Goal: Information Seeking & Learning: Learn about a topic

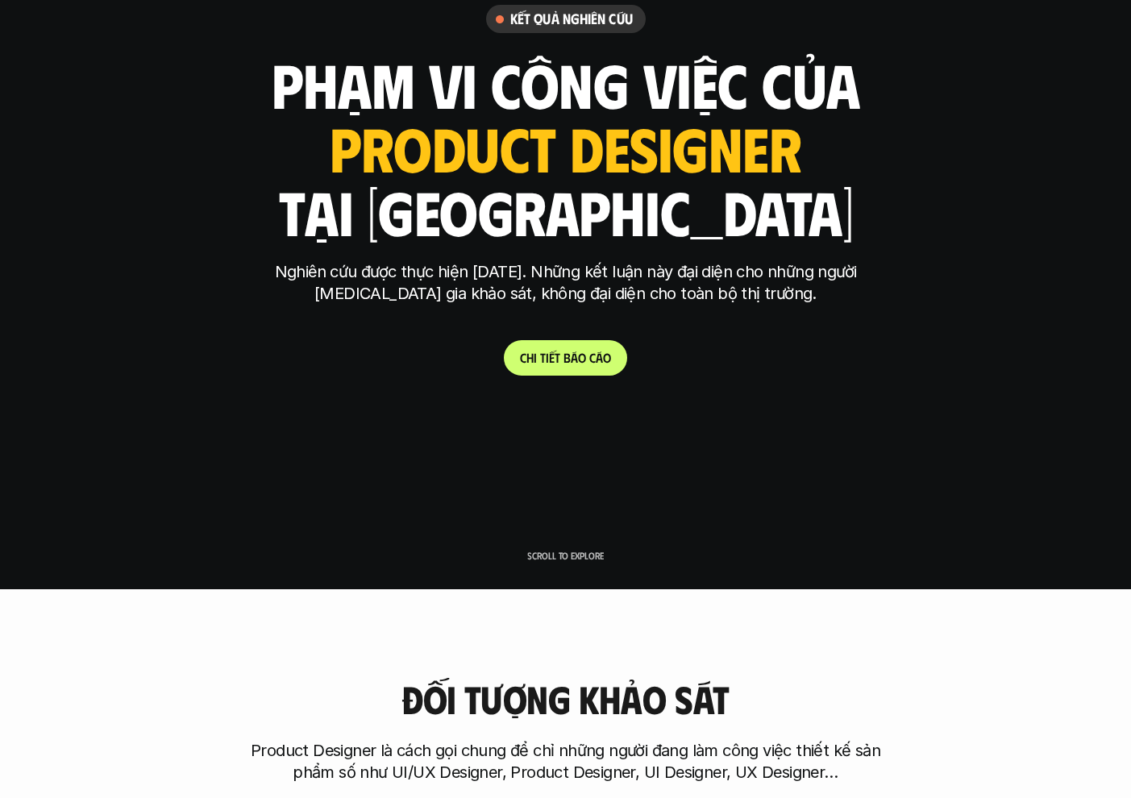
scroll to position [216, 0]
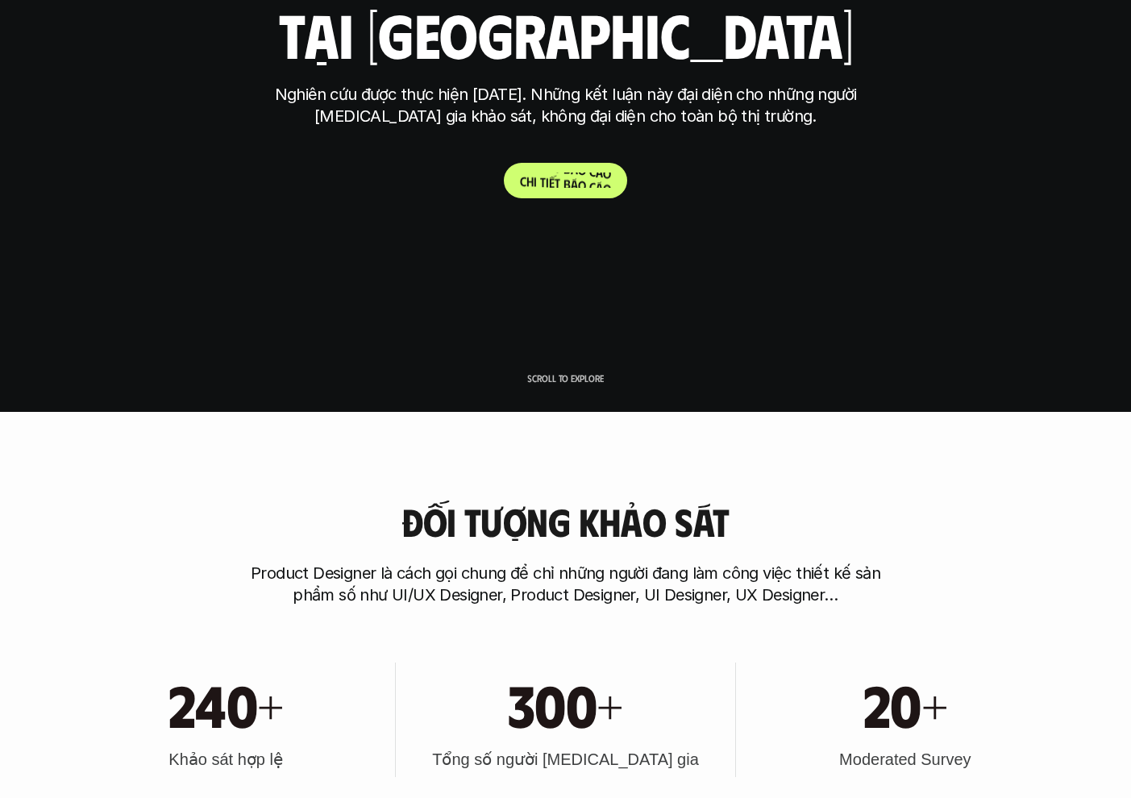
click at [569, 184] on p "C h i t i ế t b á o c á o" at bounding box center [565, 180] width 91 height 15
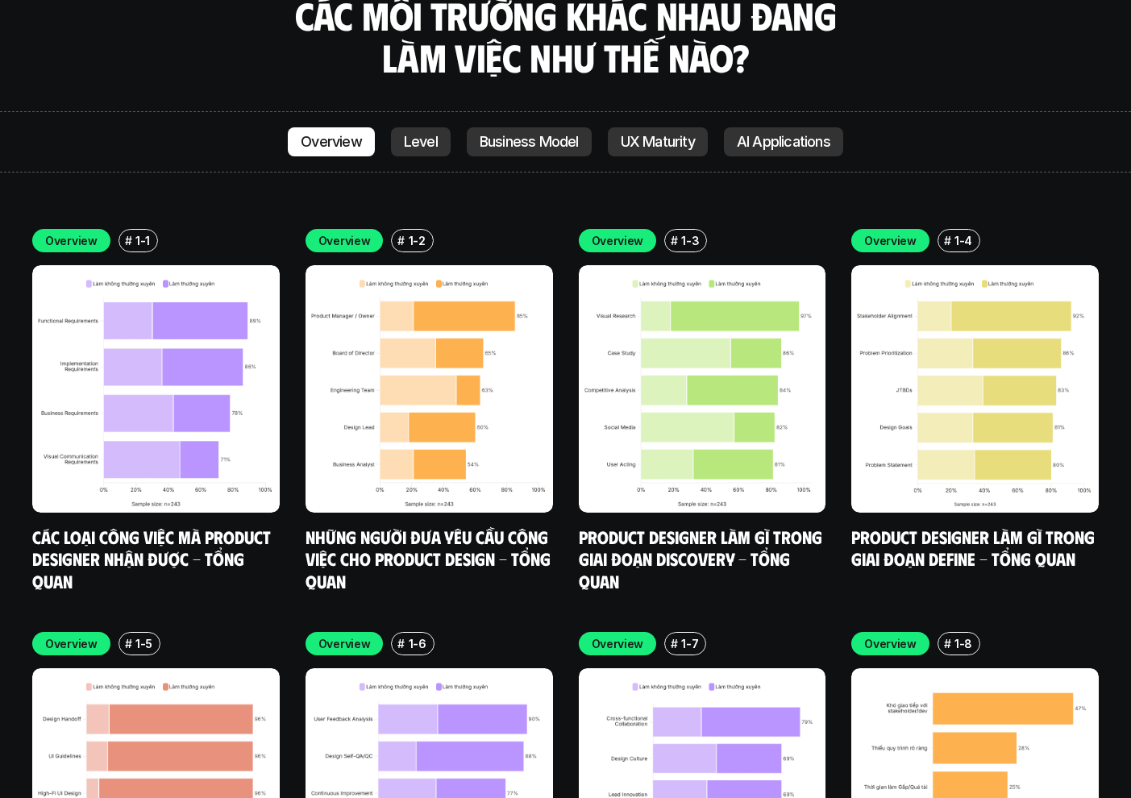
scroll to position [4720, 0]
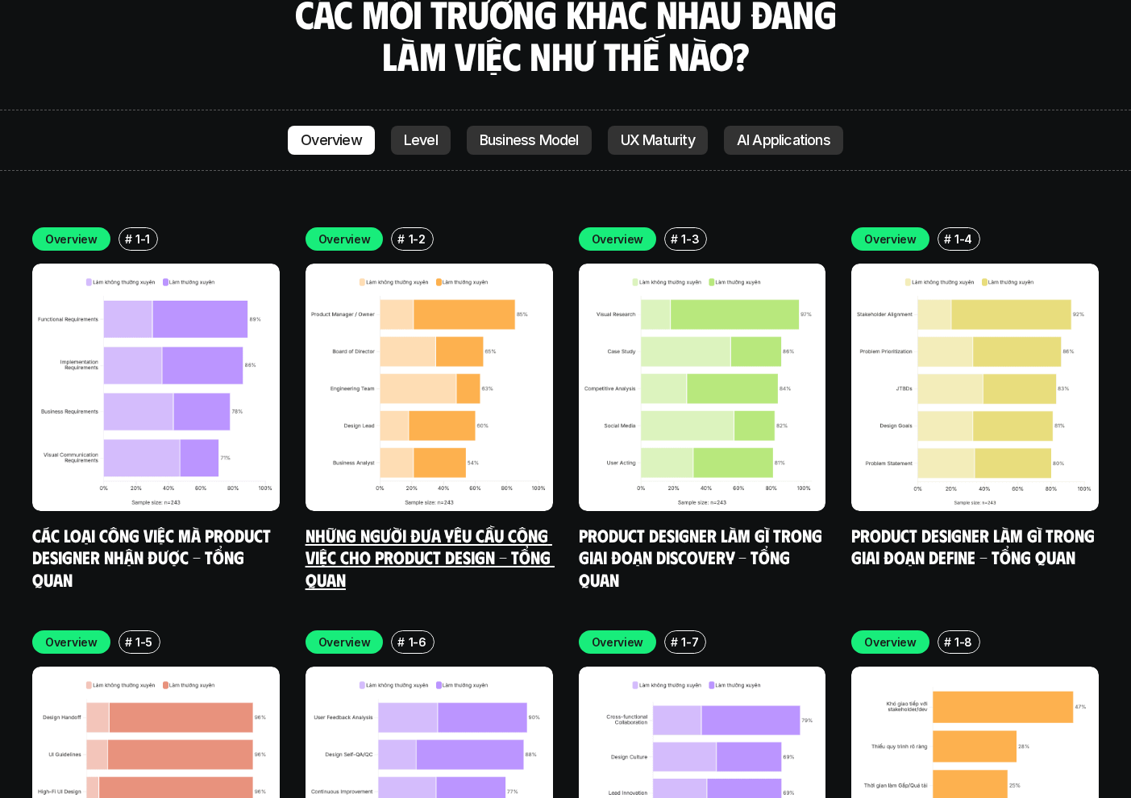
click at [415, 231] on p "1-2" at bounding box center [417, 239] width 17 height 17
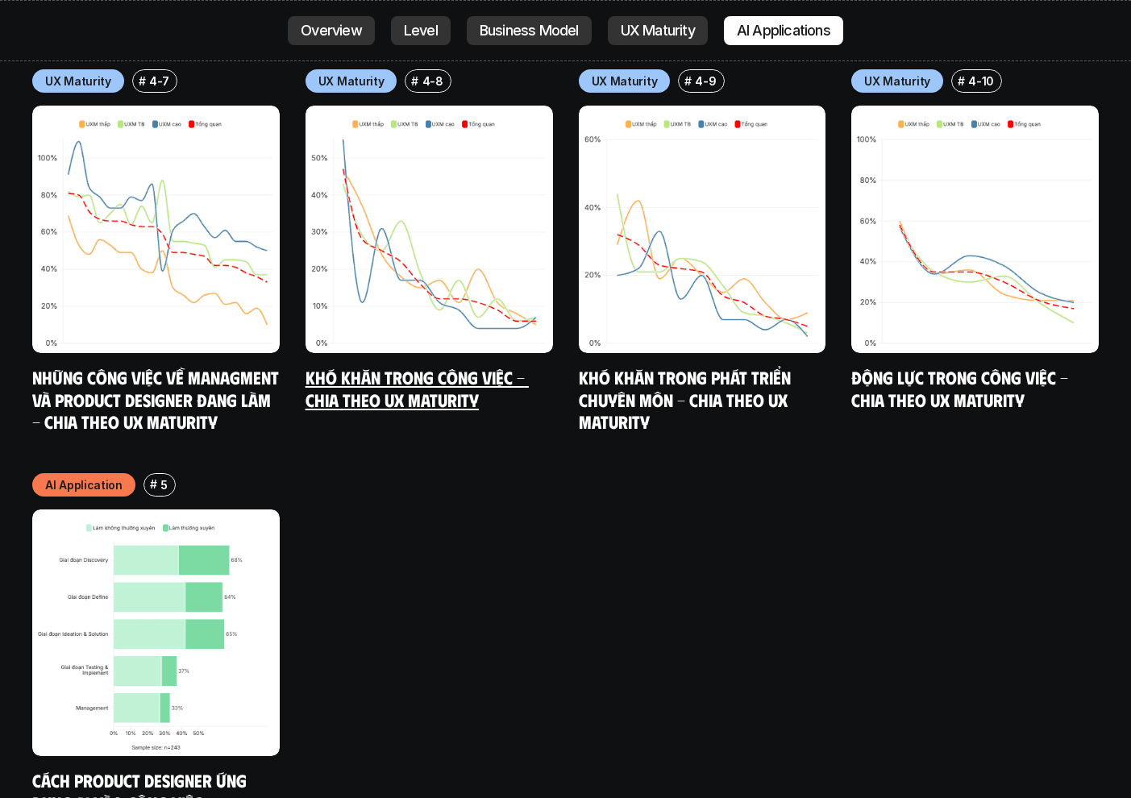
scroll to position [8510, 0]
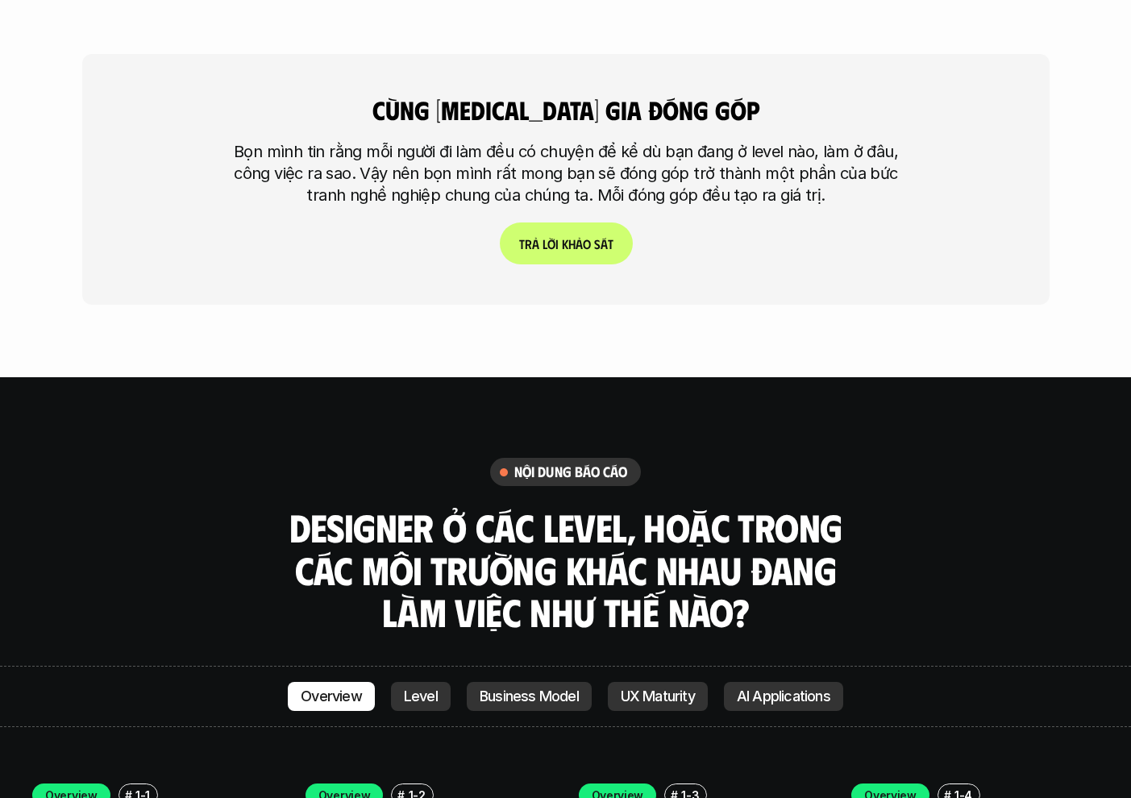
scroll to position [4162, 0]
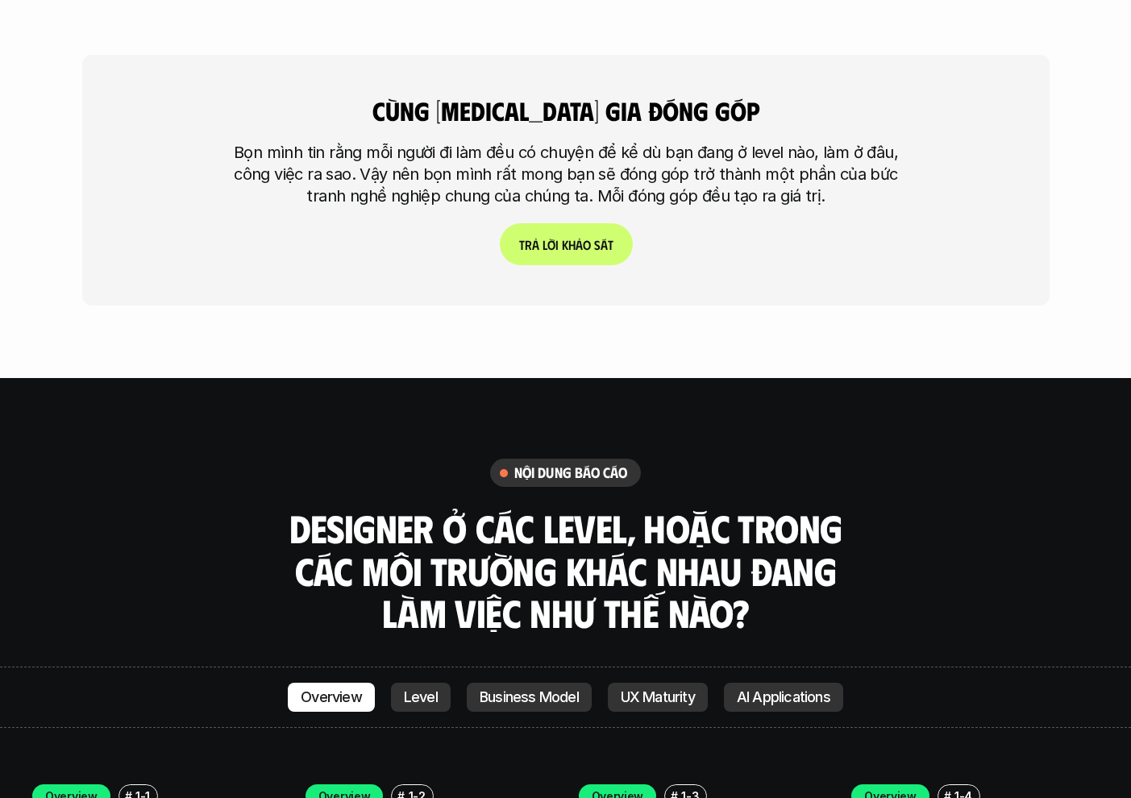
click at [598, 223] on link "T r ả l ờ i k h ả o s á t" at bounding box center [565, 244] width 133 height 42
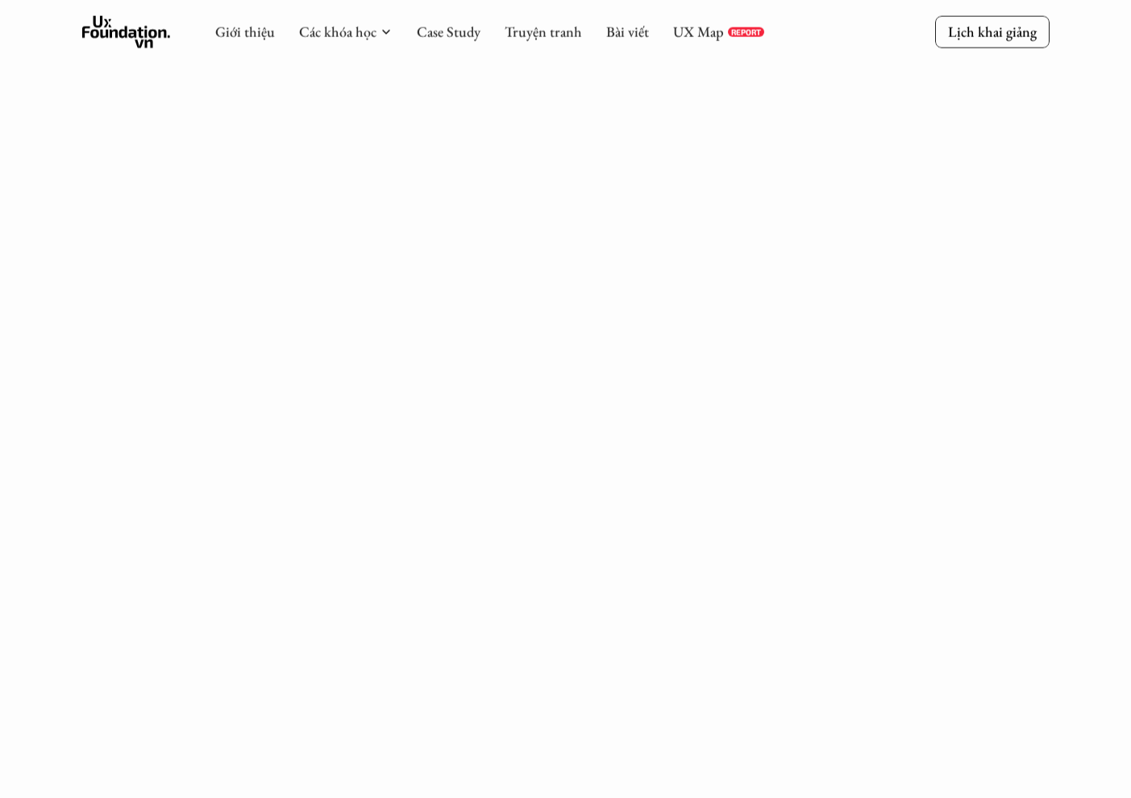
scroll to position [2184, 0]
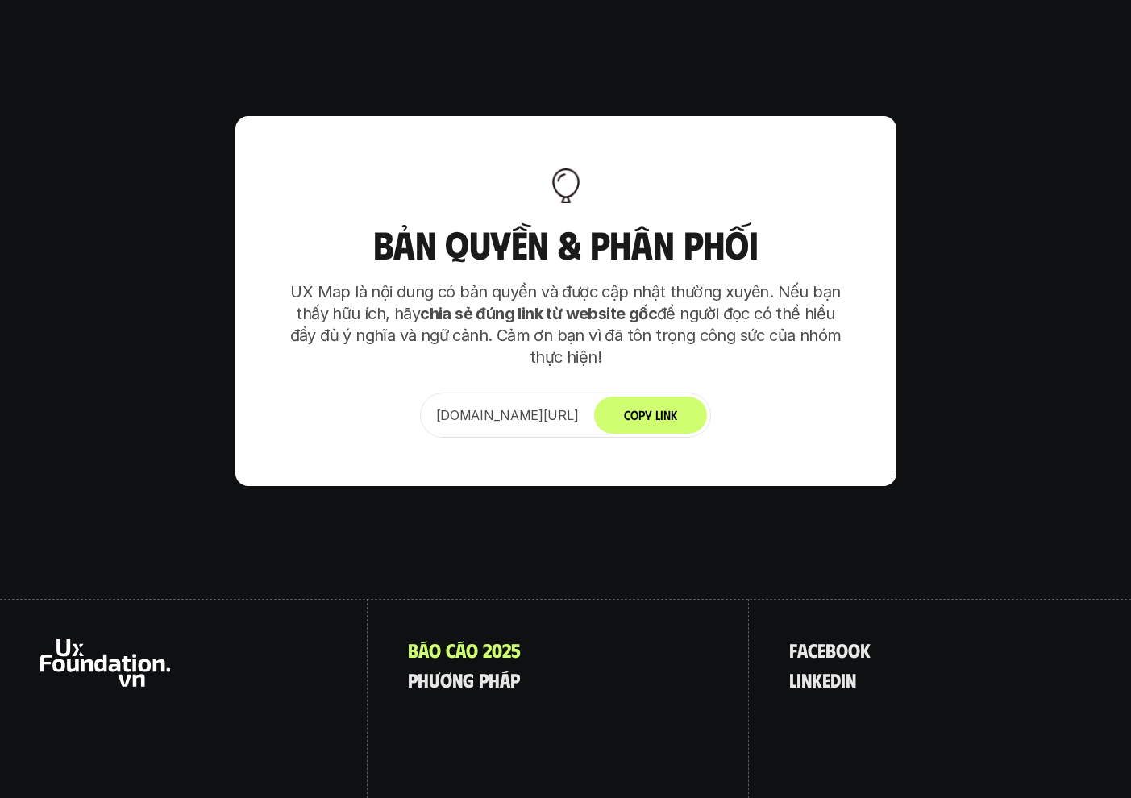
scroll to position [10217, 0]
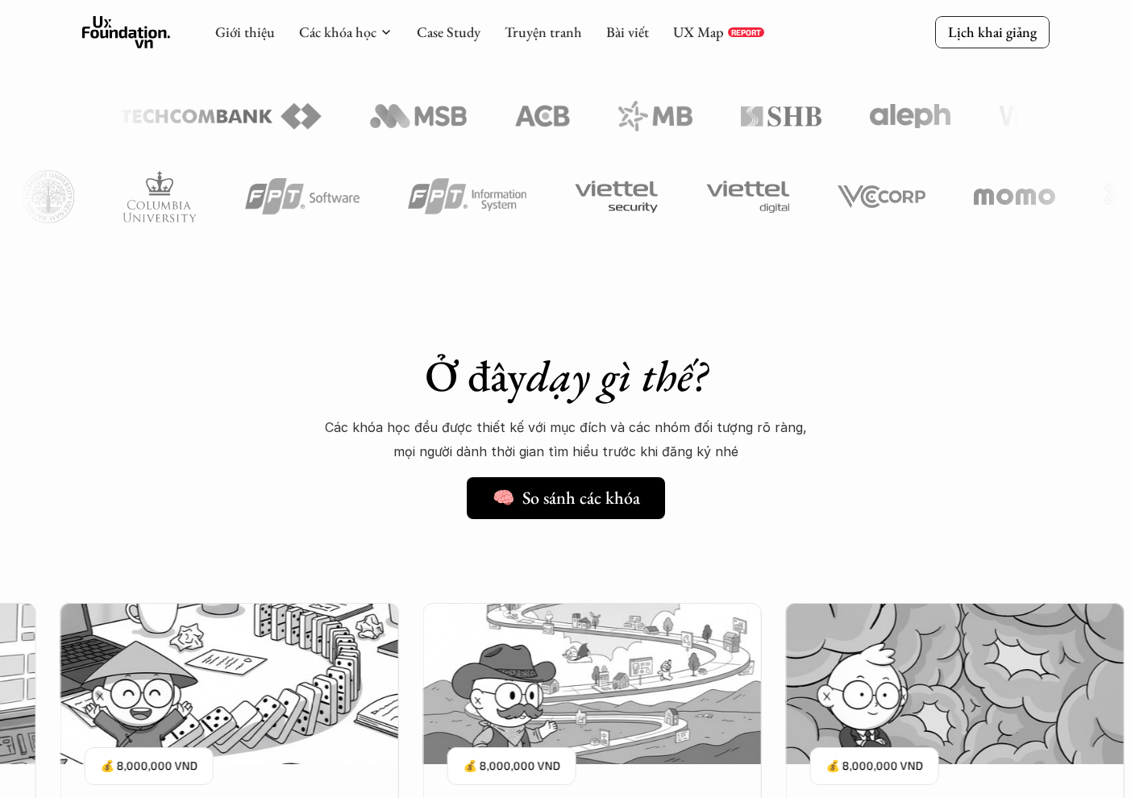
scroll to position [937, 0]
click at [692, 40] on link "UX Map" at bounding box center [698, 32] width 51 height 19
click at [616, 33] on link "Bài viết" at bounding box center [627, 32] width 43 height 19
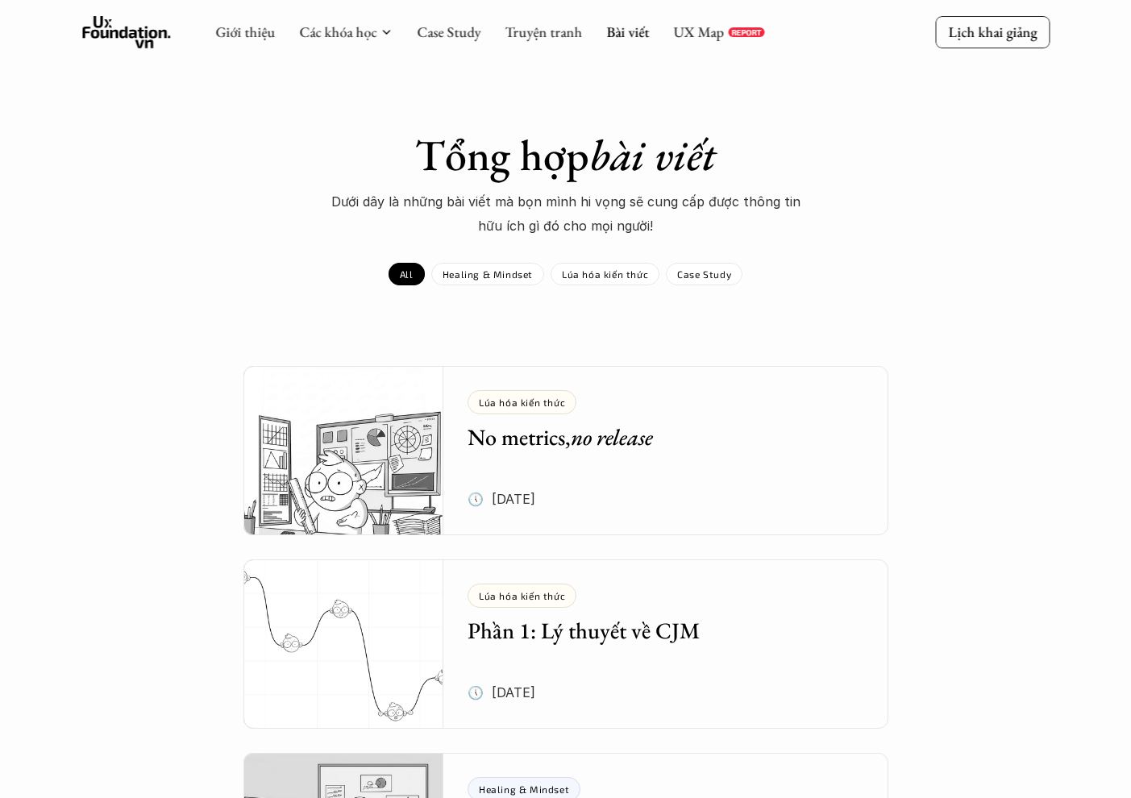
click at [668, 423] on h5 "No metrics, no release" at bounding box center [654, 437] width 373 height 29
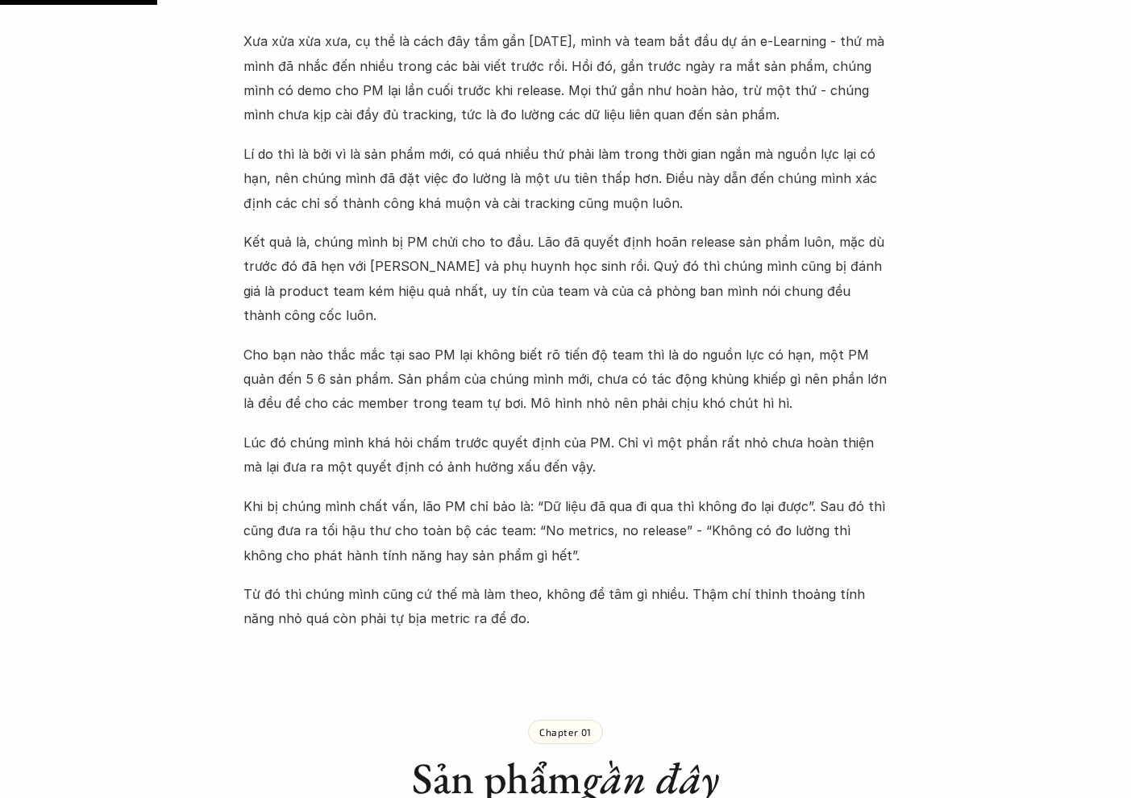
scroll to position [736, 0]
drag, startPoint x: 571, startPoint y: 473, endPoint x: 660, endPoint y: 472, distance: 88.7
click at [660, 493] on p "Khi bị chúng mình chất vấn, lão PM chỉ bảo là: “Dữ liệu đã qua đi qua thì không…" at bounding box center [566, 529] width 645 height 73
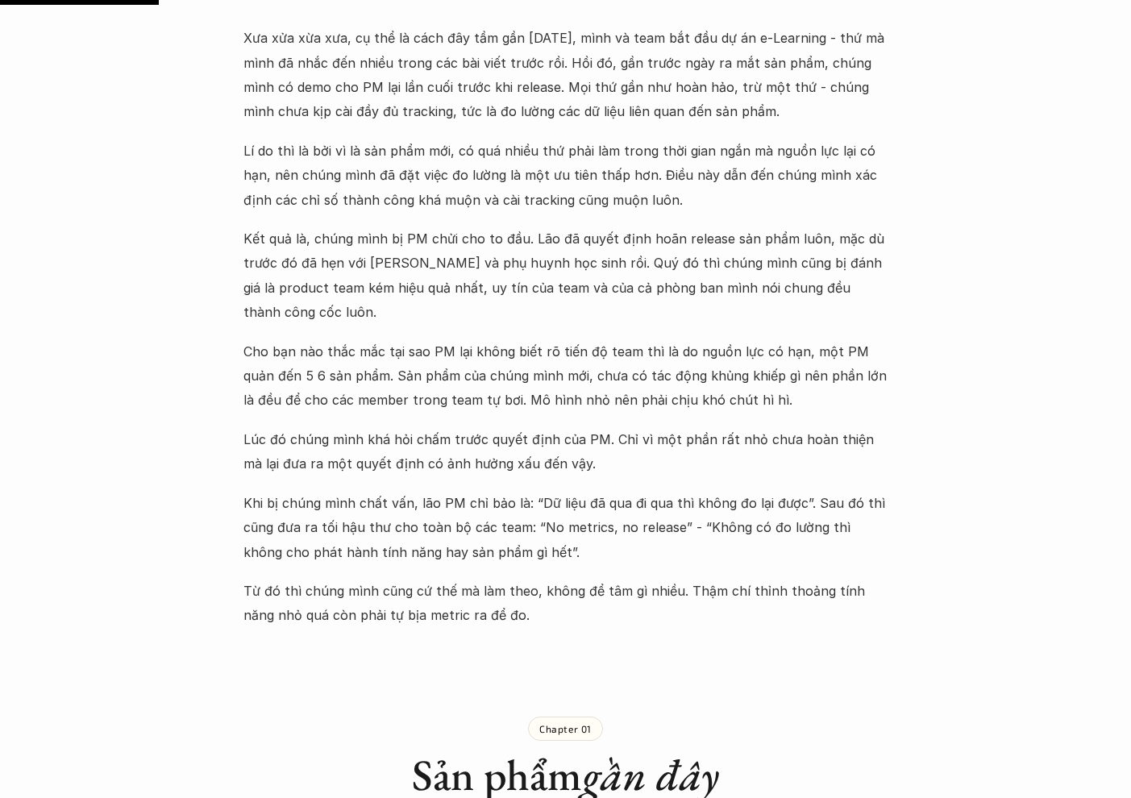
click at [692, 491] on p "Khi bị chúng mình chất vấn, lão PM chỉ bảo là: “Dữ liệu đã qua đi qua thì không…" at bounding box center [566, 527] width 645 height 73
drag, startPoint x: 665, startPoint y: 469, endPoint x: 743, endPoint y: 471, distance: 77.4
click at [743, 490] on p "Khi bị chúng mình chất vấn, lão PM chỉ bảo là: “Dữ liệu đã qua đi qua thì không…" at bounding box center [566, 526] width 645 height 73
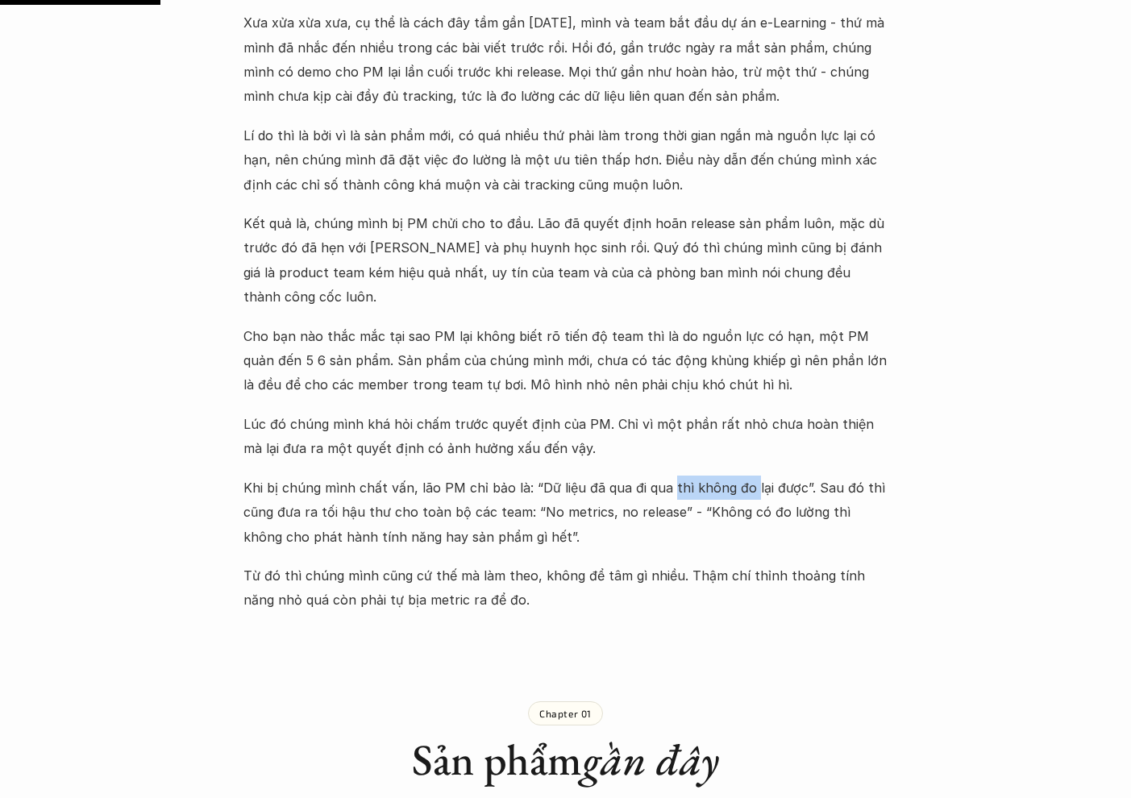
scroll to position [754, 0]
drag, startPoint x: 241, startPoint y: 481, endPoint x: 504, endPoint y: 483, distance: 262.9
drag, startPoint x: 545, startPoint y: 485, endPoint x: 679, endPoint y: 483, distance: 133.9
click at [678, 484] on p "Khi bị chúng mình chất vấn, lão PM chỉ bảo là: “Dữ liệu đã qua đi qua thì không…" at bounding box center [566, 511] width 645 height 73
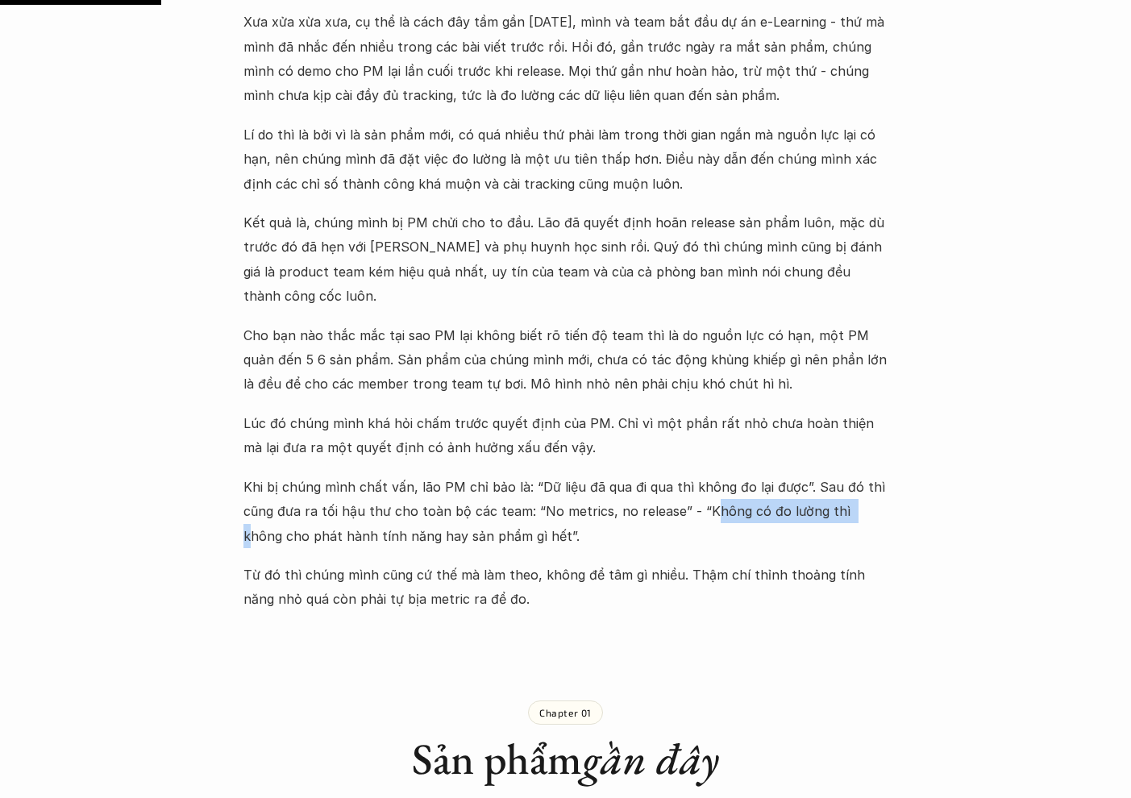
drag, startPoint x: 709, startPoint y: 480, endPoint x: 838, endPoint y: 480, distance: 129.0
click at [839, 481] on p "Khi bị chúng mình chất vấn, lão PM chỉ bảo là: “Dữ liệu đã qua đi qua thì không…" at bounding box center [566, 511] width 645 height 73
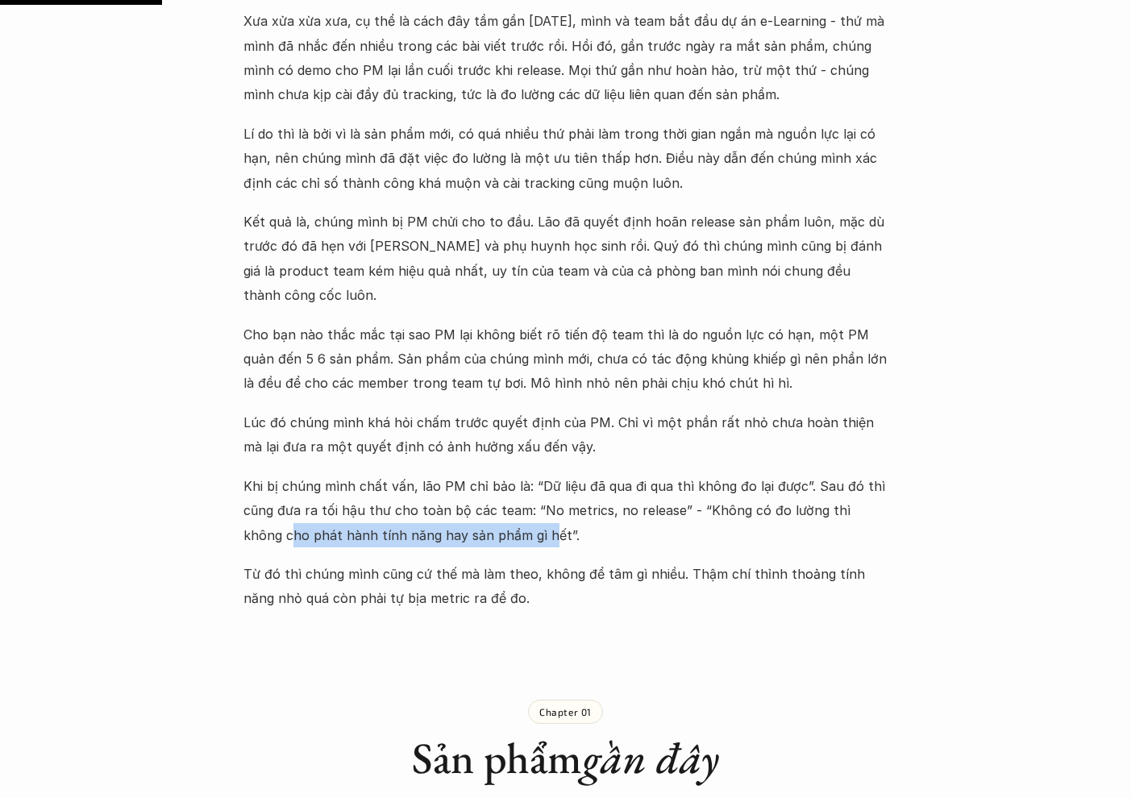
drag, startPoint x: 257, startPoint y: 506, endPoint x: 500, endPoint y: 508, distance: 242.7
click at [502, 509] on p "Khi bị chúng mình chất vấn, lão PM chỉ bảo là: “Dữ liệu đã qua đi qua thì không…" at bounding box center [566, 510] width 645 height 73
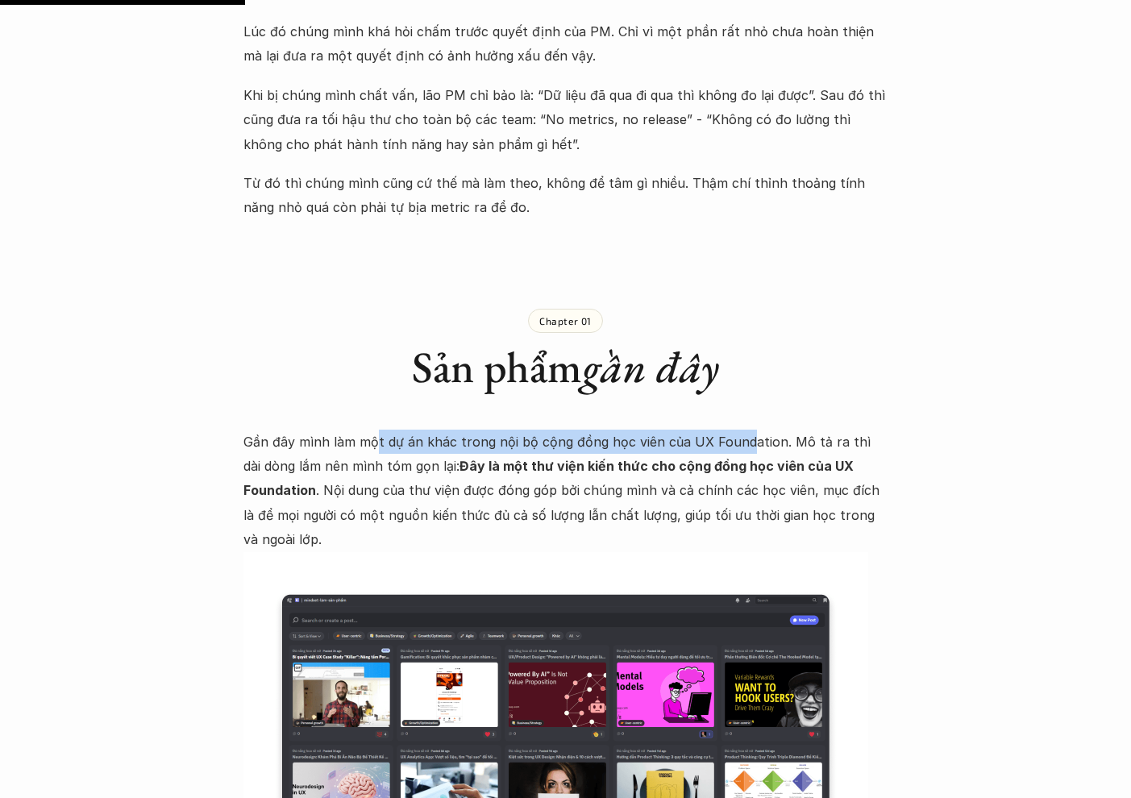
scroll to position [1146, 1]
drag, startPoint x: 375, startPoint y: 407, endPoint x: 856, endPoint y: 415, distance: 481.5
click at [856, 430] on p "Gần đây mình làm một dự án khác trong nội bộ cộng đồng học viên của UX Foundati…" at bounding box center [566, 491] width 645 height 123
drag, startPoint x: 278, startPoint y: 434, endPoint x: 436, endPoint y: 439, distance: 158.1
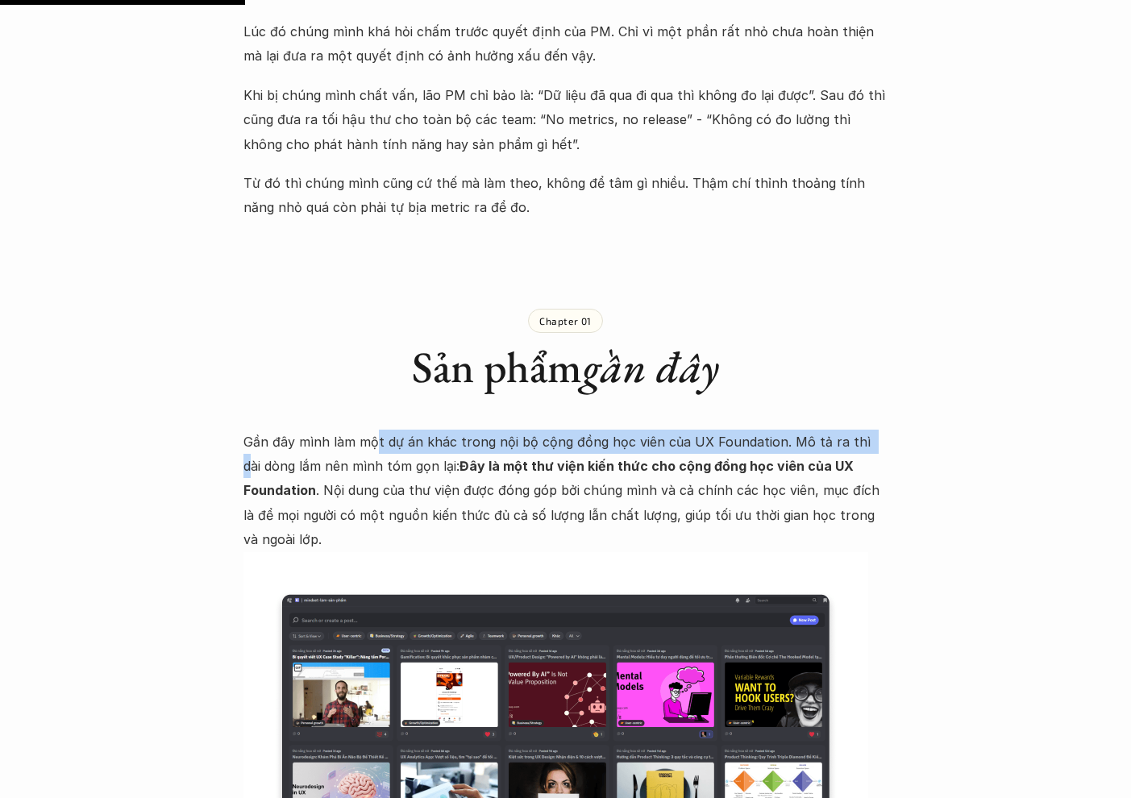
click at [436, 439] on p "Gần đây mình làm một dự án khác trong nội bộ cộng đồng học viên của UX Foundati…" at bounding box center [566, 491] width 645 height 123
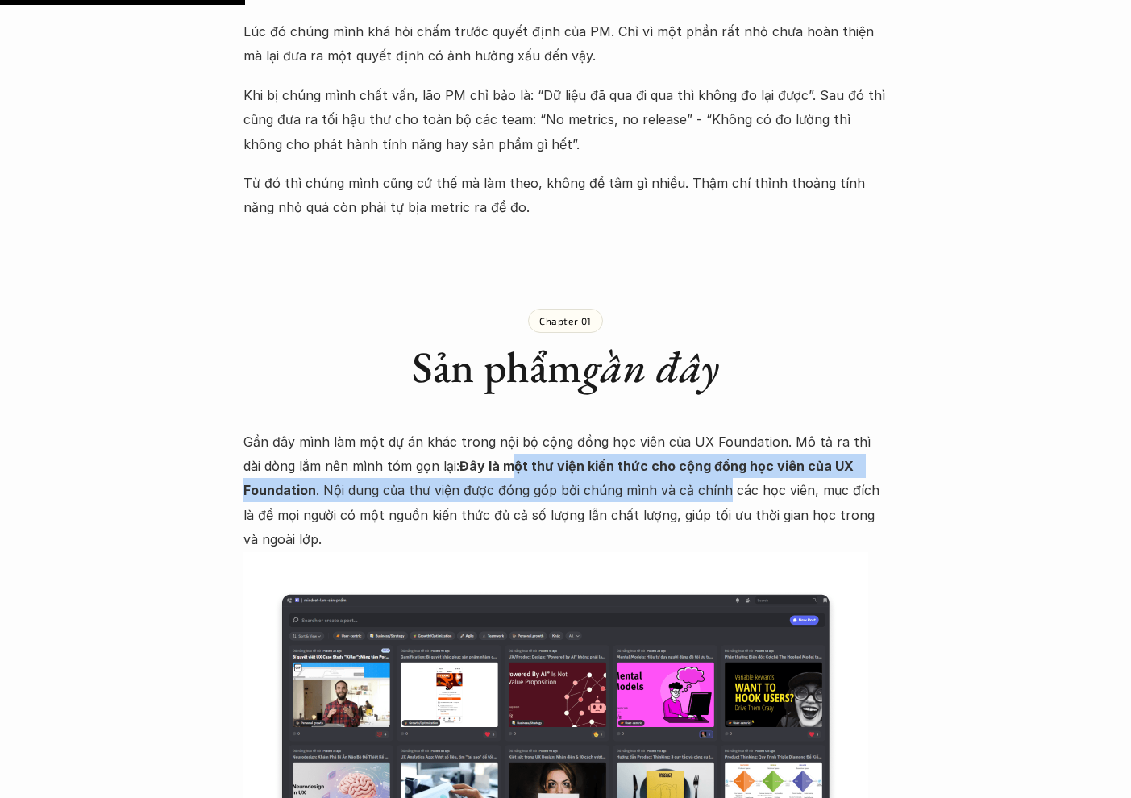
drag, startPoint x: 487, startPoint y: 439, endPoint x: 722, endPoint y: 442, distance: 234.7
click at [722, 442] on p "Gần đây mình làm một dự án khác trong nội bộ cộng đồng học viên của UX Foundati…" at bounding box center [566, 491] width 645 height 123
click at [319, 460] on p "Gần đây mình làm một dự án khác trong nội bộ cộng đồng học viên của UX Foundati…" at bounding box center [566, 491] width 645 height 123
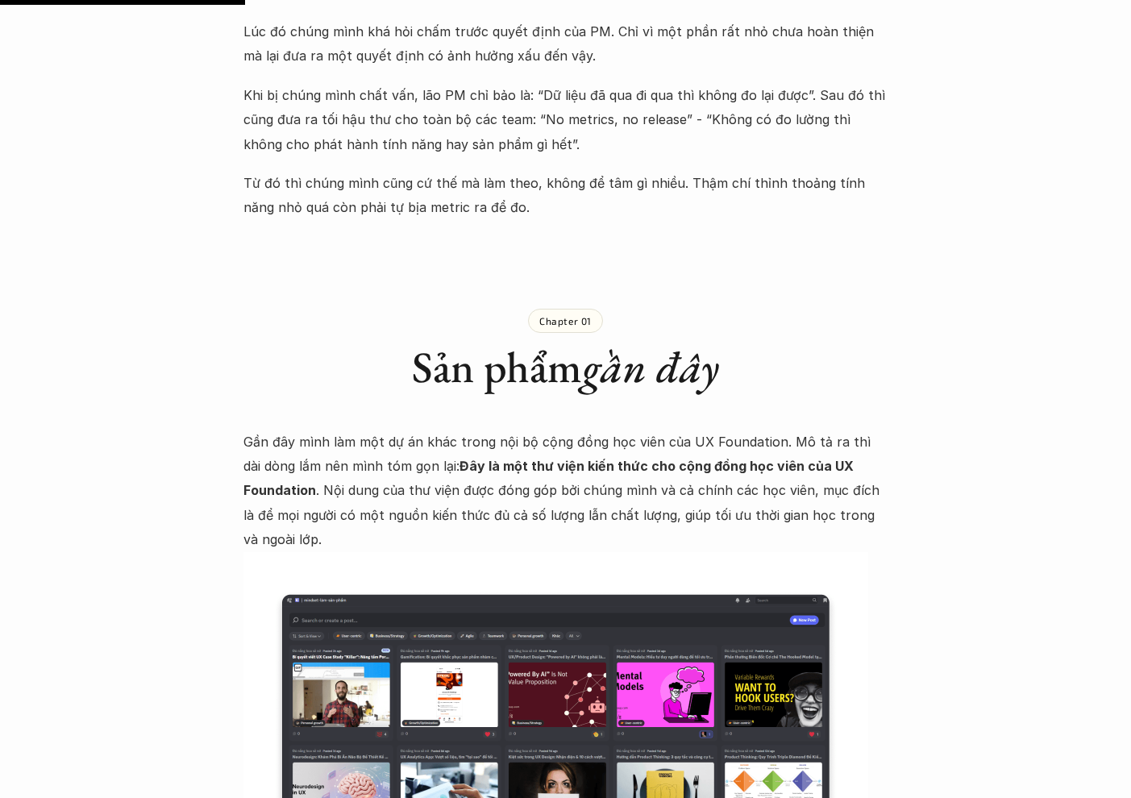
scroll to position [1147, 0]
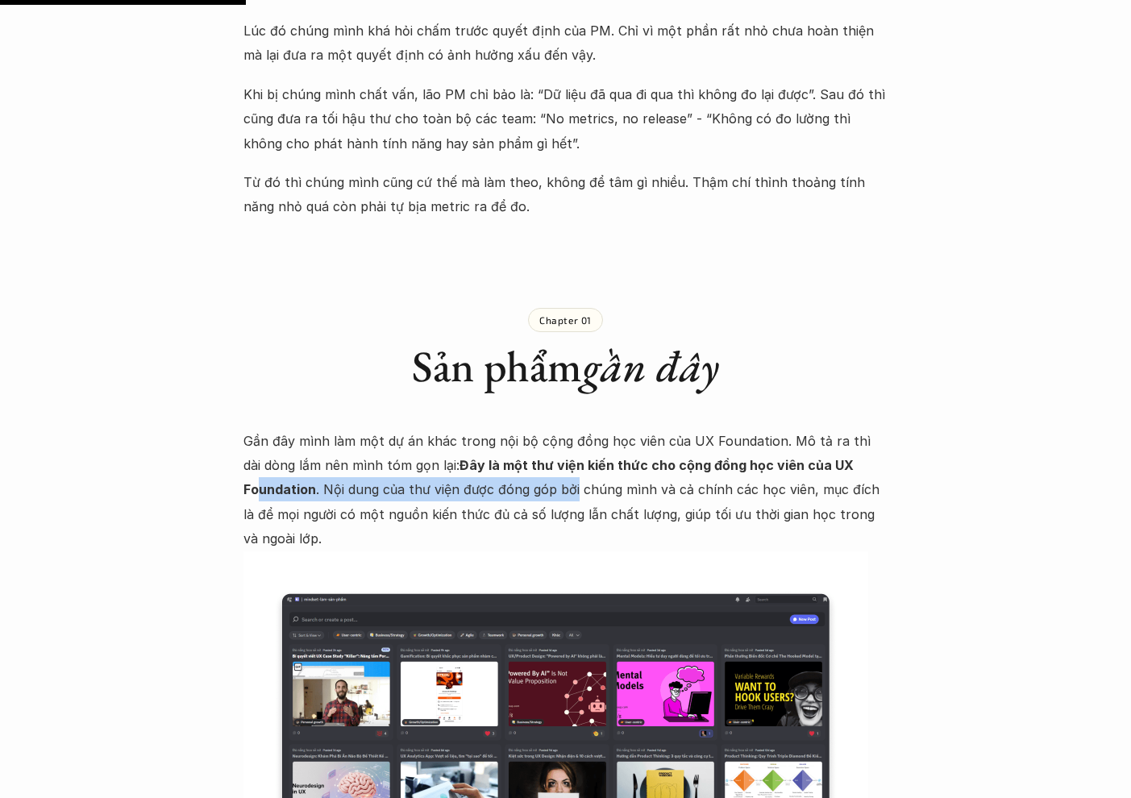
drag, startPoint x: 332, startPoint y: 462, endPoint x: 573, endPoint y: 460, distance: 240.3
click at [573, 460] on p "Gần đây mình làm một dự án khác trong nội bộ cộng đồng học viên của UX Foundati…" at bounding box center [566, 490] width 645 height 123
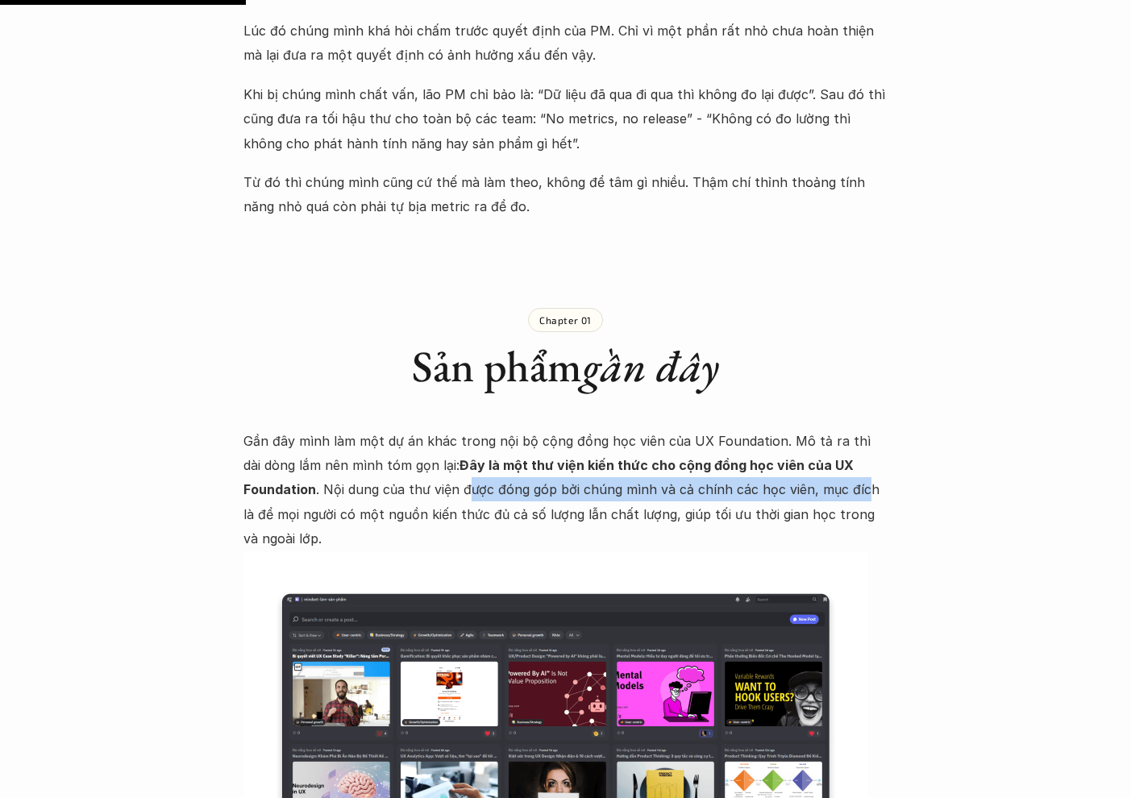
drag, startPoint x: 471, startPoint y: 458, endPoint x: 849, endPoint y: 458, distance: 378.2
click at [856, 460] on p "Gần đây mình làm một dự án khác trong nội bộ cộng đồng học viên của UX Foundati…" at bounding box center [566, 490] width 645 height 123
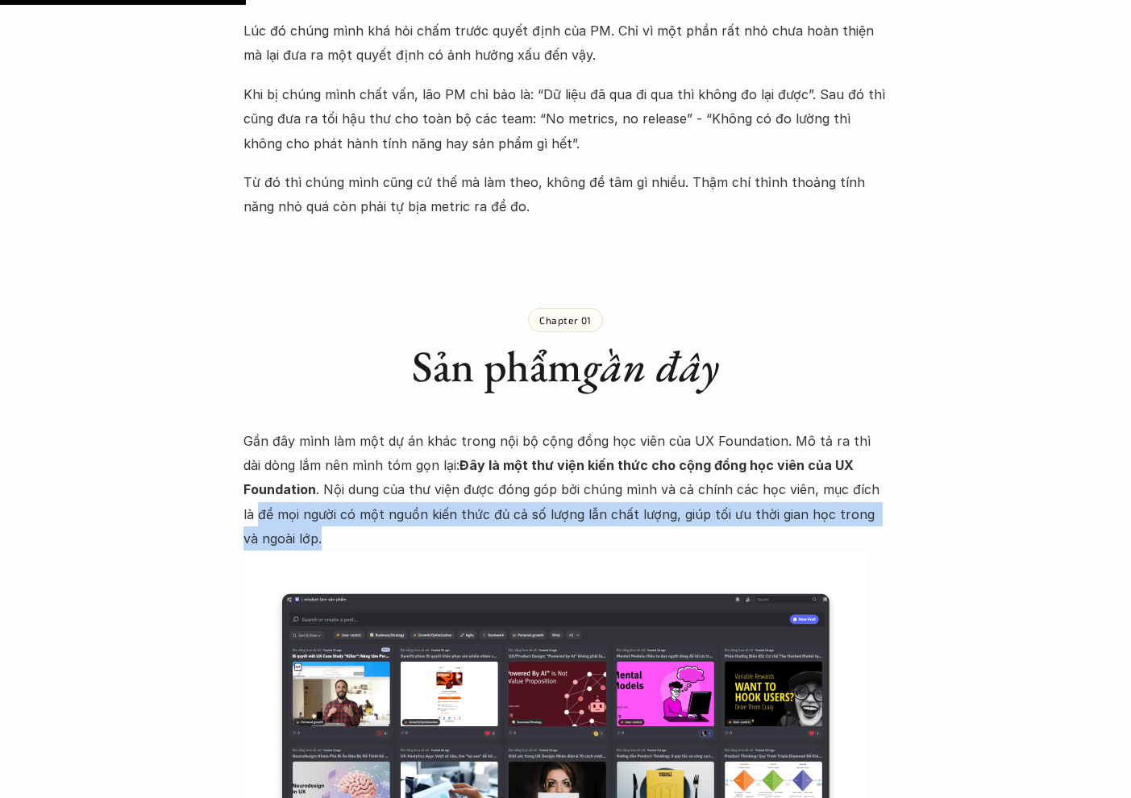
drag, startPoint x: 247, startPoint y: 483, endPoint x: 793, endPoint y: 489, distance: 545.9
click at [793, 489] on p "Gần đây mình làm một dự án khác trong nội bộ cộng đồng học viên của UX Foundati…" at bounding box center [566, 490] width 645 height 123
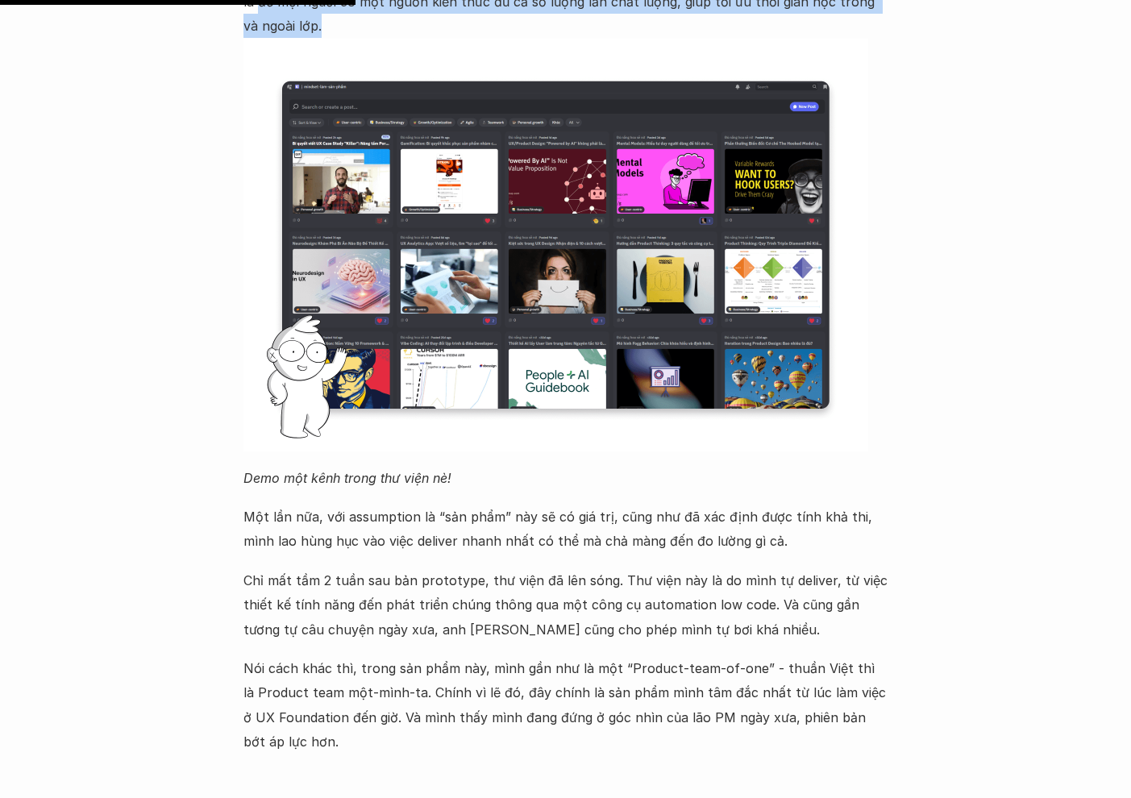
scroll to position [1662, 0]
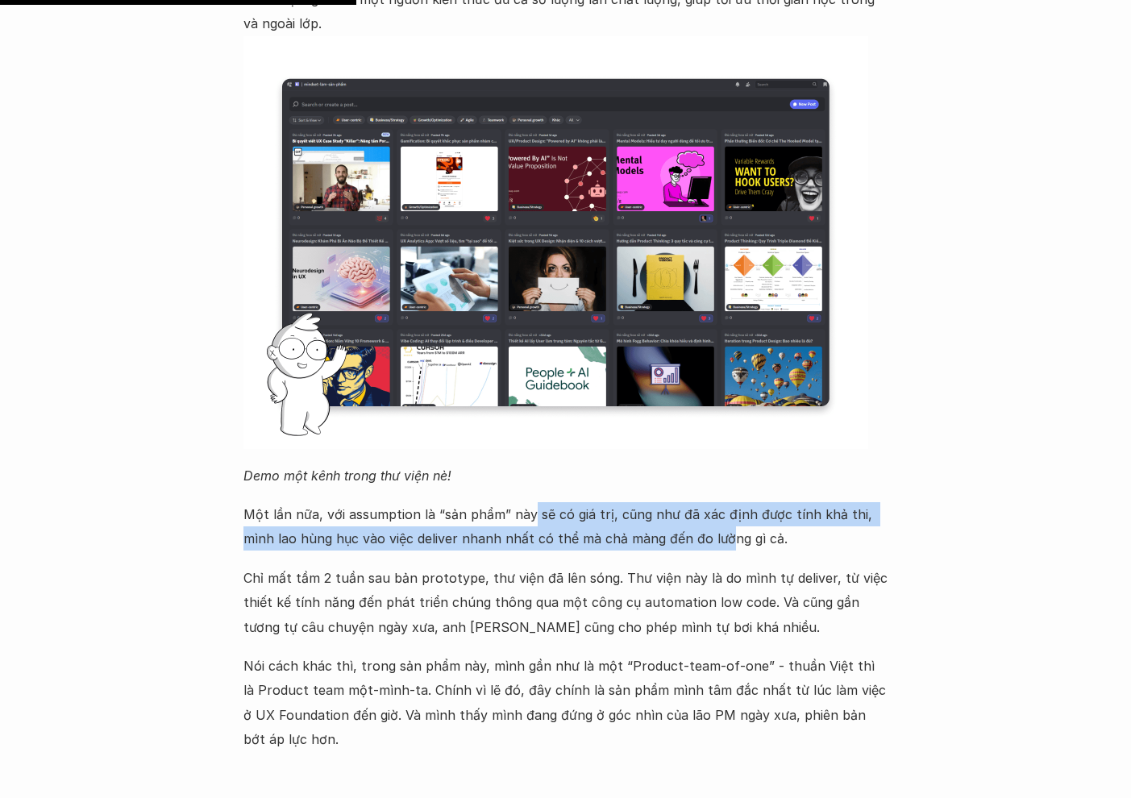
drag, startPoint x: 526, startPoint y: 481, endPoint x: 676, endPoint y: 498, distance: 151.0
click at [690, 502] on p "Một lần nữa, với assumption là “sản phẩm” này sẽ có giá trị, cũng như đã xác đị…" at bounding box center [566, 526] width 645 height 49
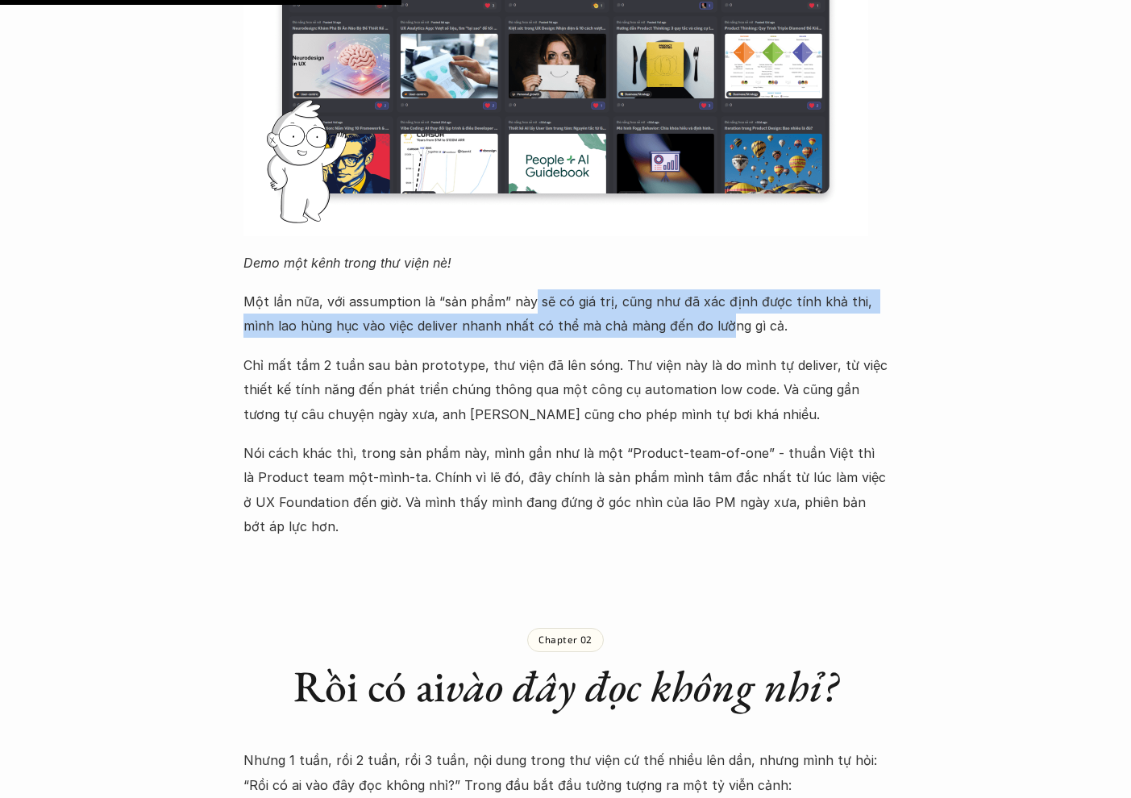
scroll to position [1876, 0]
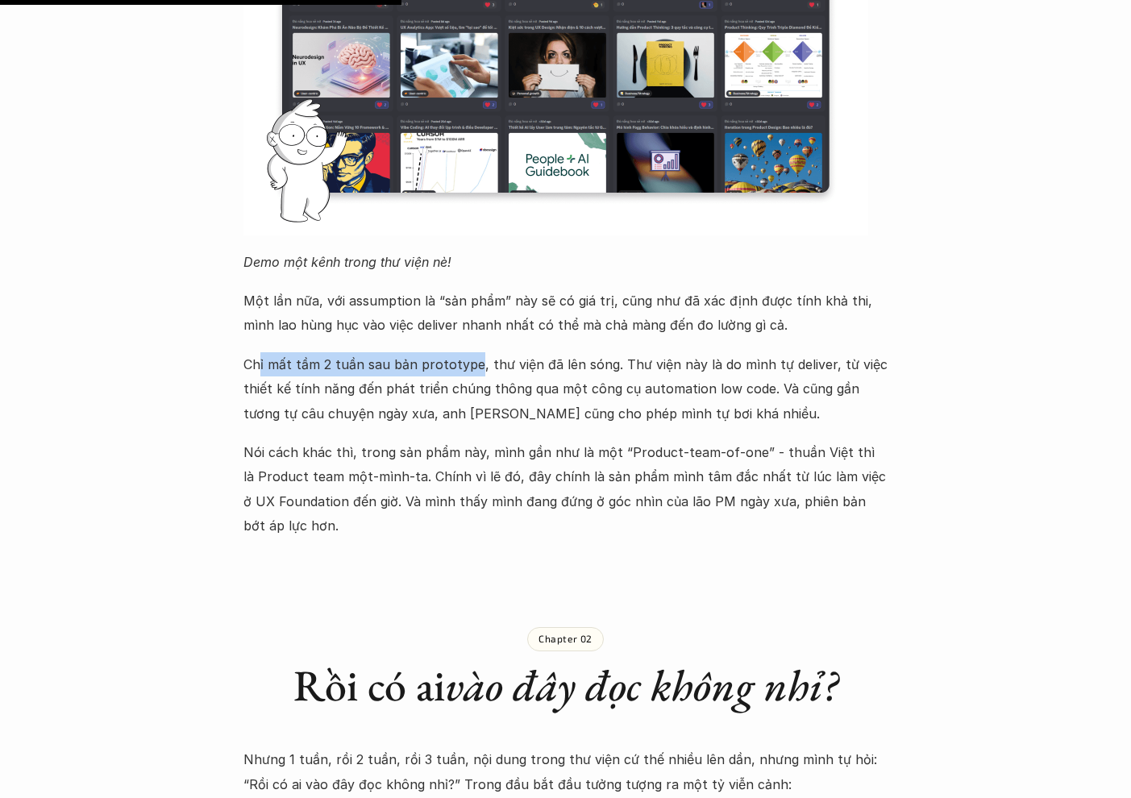
drag, startPoint x: 264, startPoint y: 329, endPoint x: 473, endPoint y: 331, distance: 208.1
click at [473, 352] on p "Chỉ mất tầm 2 tuần sau bản prototype, thư viện đã lên sóng. Thư viện này là do …" at bounding box center [566, 388] width 645 height 73
drag, startPoint x: 533, startPoint y: 331, endPoint x: 590, endPoint y: 334, distance: 57.3
click at [598, 352] on p "Chỉ mất tầm 2 tuần sau bản prototype, thư viện đã lên sóng. Thư viện này là do …" at bounding box center [566, 388] width 645 height 73
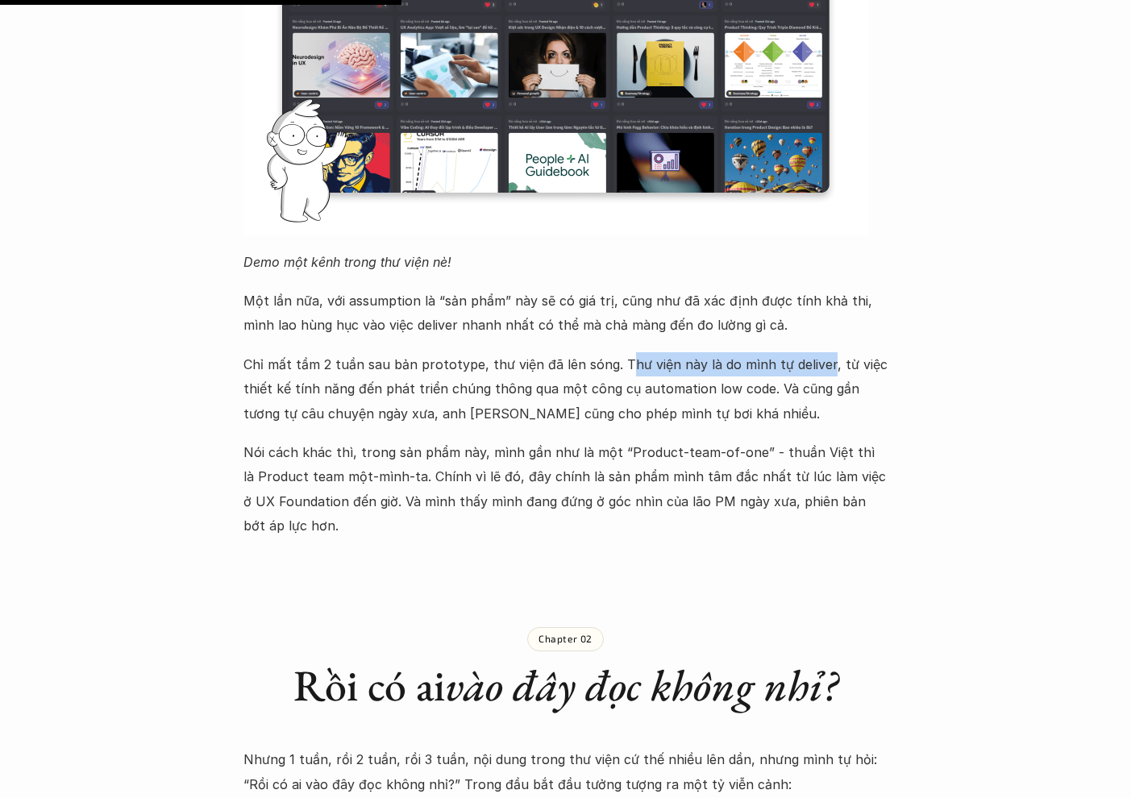
drag, startPoint x: 618, startPoint y: 333, endPoint x: 816, endPoint y: 336, distance: 198.4
click at [816, 352] on p "Chỉ mất tầm 2 tuần sau bản prototype, thư viện đã lên sóng. Thư viện này là do …" at bounding box center [566, 388] width 645 height 73
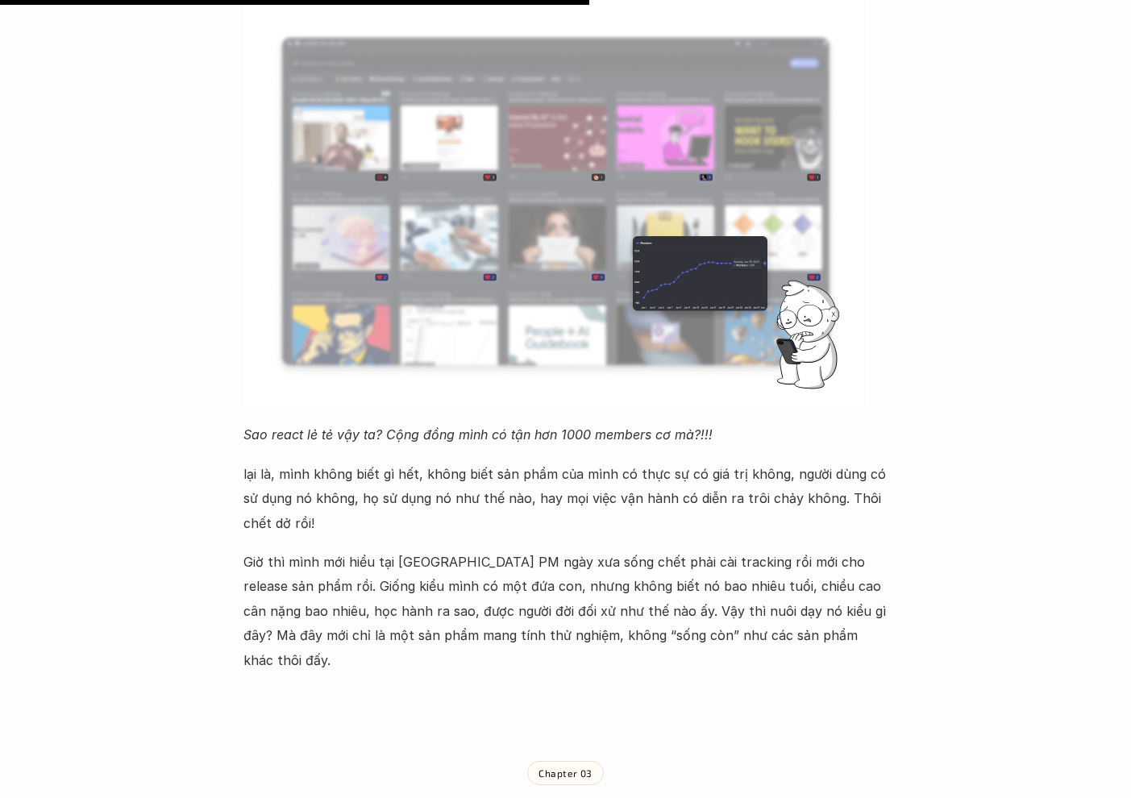
scroll to position [2751, 0]
drag, startPoint x: 285, startPoint y: 435, endPoint x: 458, endPoint y: 431, distance: 173.4
click at [458, 461] on p "lại là, mình không biết gì hết, không biết sản phẩm của mình có thực sự có giá …" at bounding box center [566, 497] width 645 height 73
click at [498, 461] on p "lại là, mình không biết gì hết, không biết sản phẩm của mình có thực sự có giá …" at bounding box center [566, 497] width 645 height 73
drag, startPoint x: 439, startPoint y: 433, endPoint x: 814, endPoint y: 477, distance: 377.6
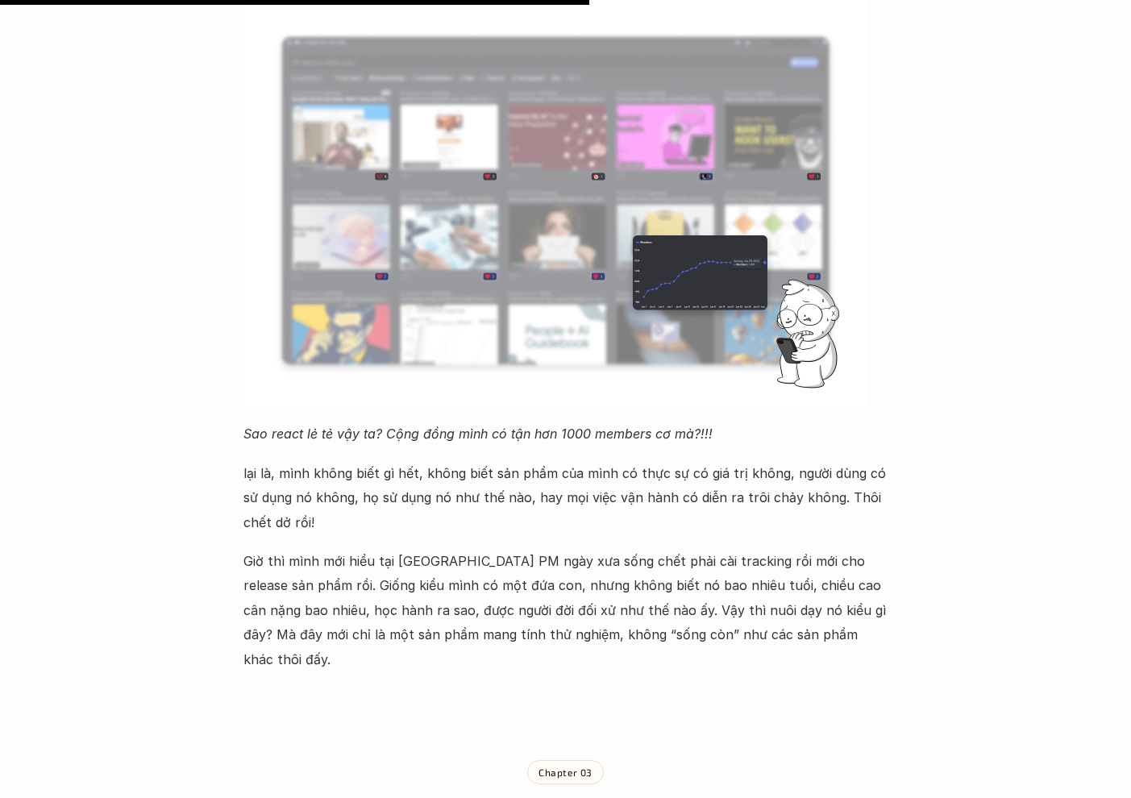
click at [814, 477] on p "lại là, mình không biết gì hết, không biết sản phẩm của mình có thực sự có giá …" at bounding box center [566, 497] width 645 height 73
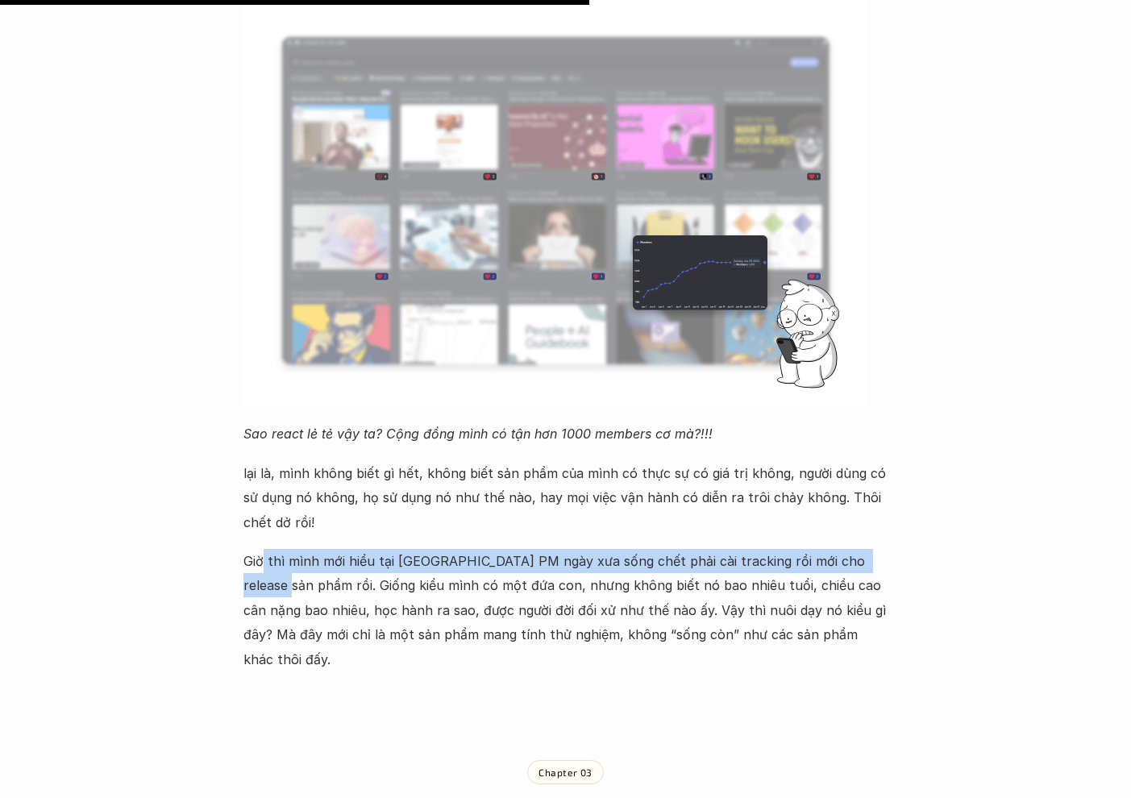
drag, startPoint x: 264, startPoint y: 515, endPoint x: 250, endPoint y: 550, distance: 37.6
click at [250, 549] on p "Giờ thì mình mới hiểu tại sao lão PM ngày xưa sống chết phải cài tracking rồi m…" at bounding box center [566, 610] width 645 height 123
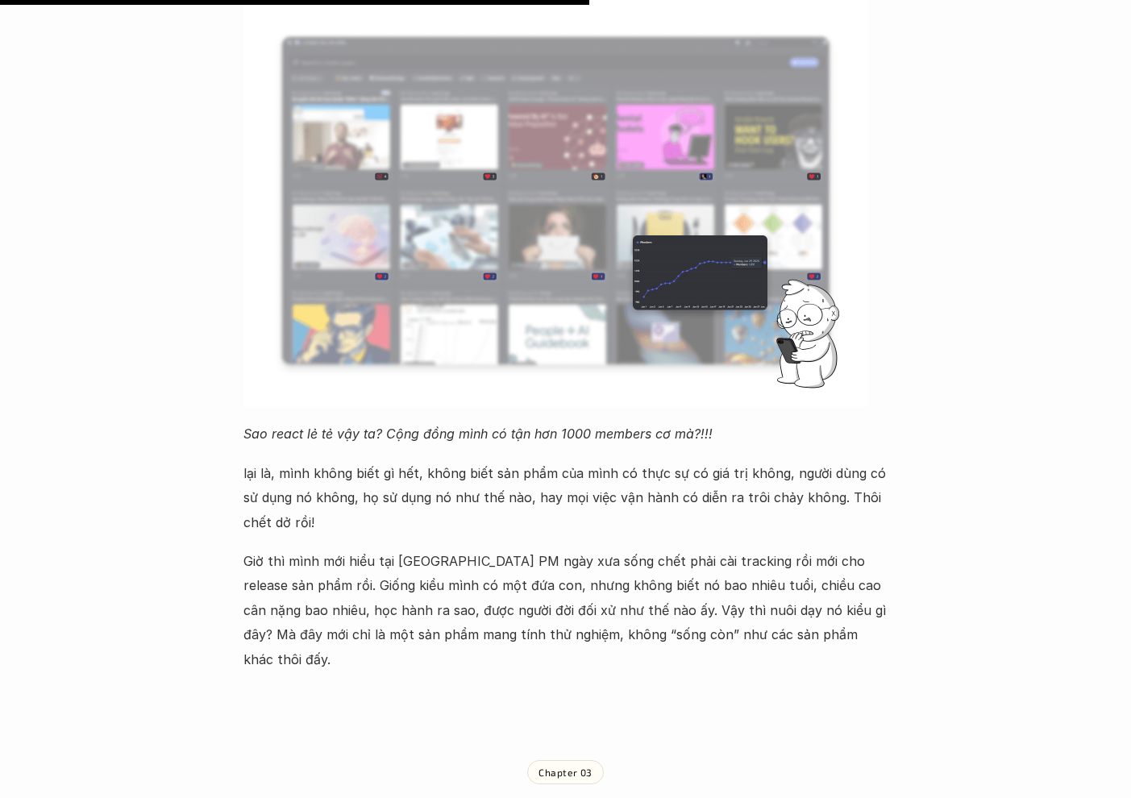
click at [276, 549] on p "Giờ thì mình mới hiểu tại sao lão PM ngày xưa sống chết phải cài tracking rồi m…" at bounding box center [566, 610] width 645 height 123
drag, startPoint x: 266, startPoint y: 544, endPoint x: 466, endPoint y: 549, distance: 200.0
click at [464, 549] on p "Giờ thì mình mới hiểu tại sao lão PM ngày xưa sống chết phải cài tracking rồi m…" at bounding box center [566, 610] width 645 height 123
drag, startPoint x: 497, startPoint y: 544, endPoint x: 712, endPoint y: 546, distance: 215.3
click at [698, 549] on p "Giờ thì mình mới hiểu tại sao lão PM ngày xưa sống chết phải cài tracking rồi m…" at bounding box center [566, 610] width 645 height 123
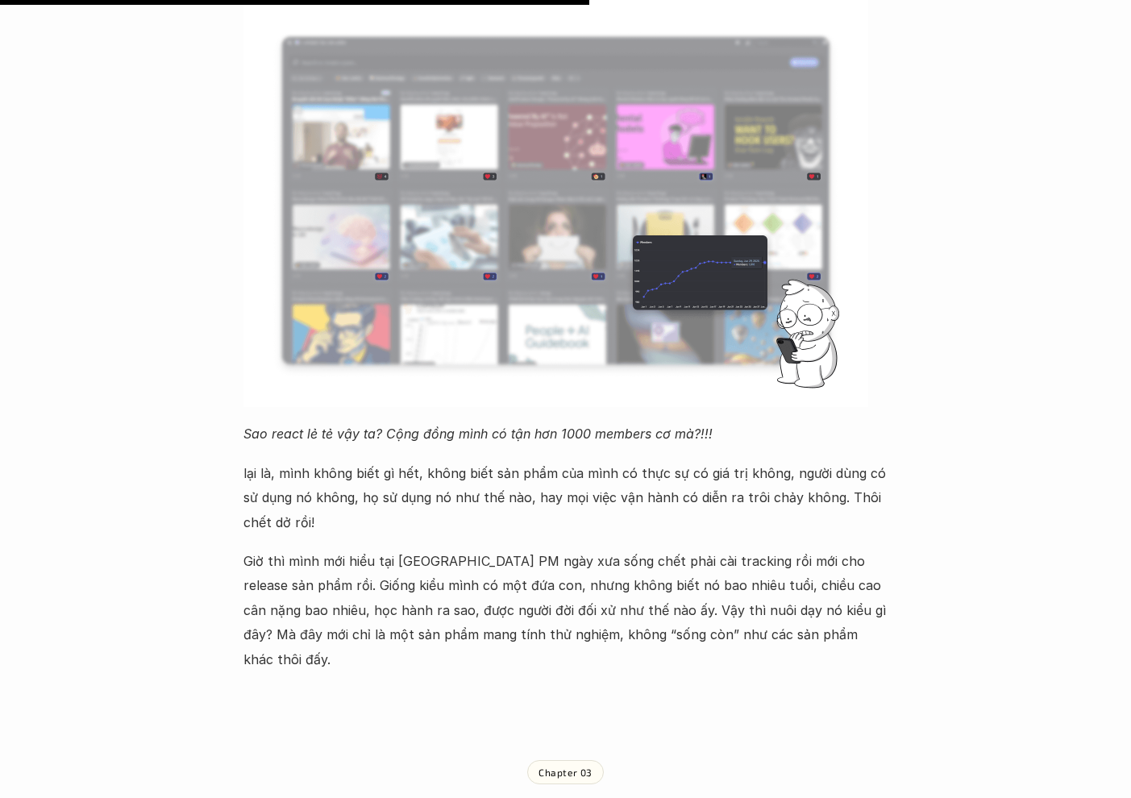
drag, startPoint x: 743, startPoint y: 543, endPoint x: 693, endPoint y: 542, distance: 50.0
click at [741, 549] on p "Giờ thì mình mới hiểu tại sao lão PM ngày xưa sống chết phải cài tracking rồi m…" at bounding box center [566, 610] width 645 height 123
drag, startPoint x: 696, startPoint y: 543, endPoint x: 904, endPoint y: 552, distance: 208.2
click at [904, 552] on div "Lúa hóa kiến thức No metrics, no release 🕔 ngày 28 thg 7, 2025 🧑‍🎓 Đàm Khánh Xư…" at bounding box center [565, 393] width 1131 height 6129
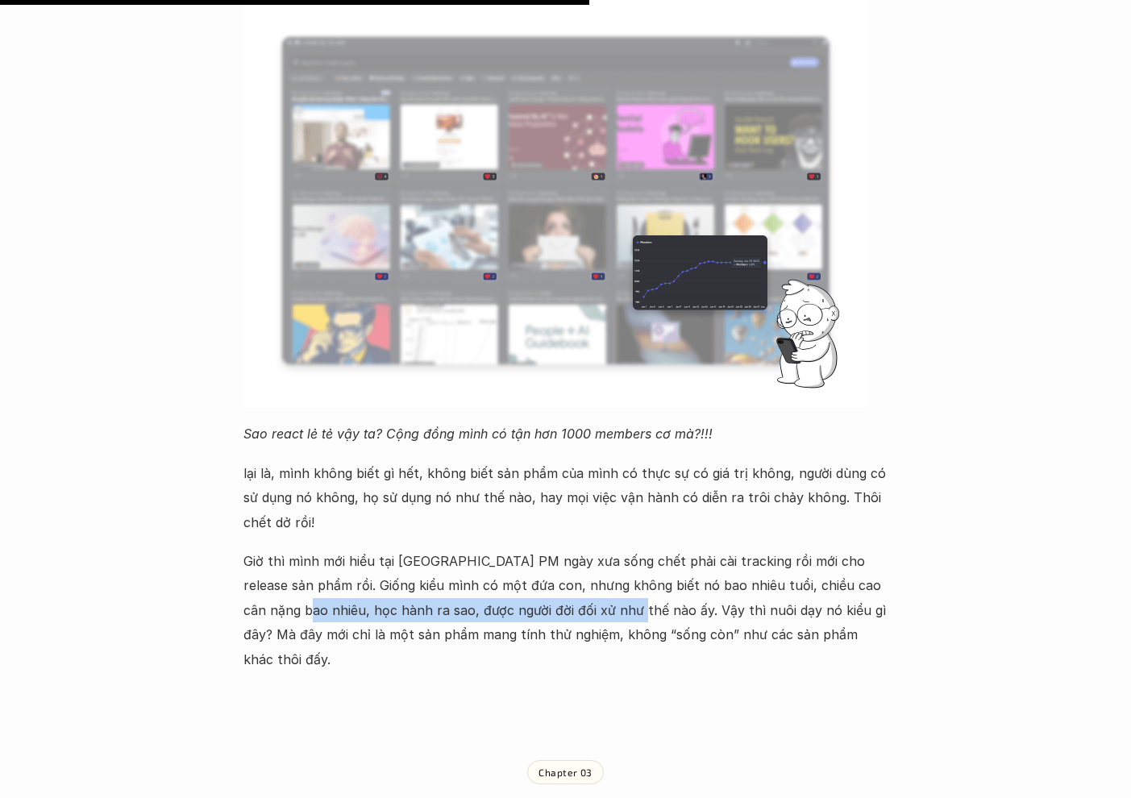
drag, startPoint x: 240, startPoint y: 567, endPoint x: 570, endPoint y: 568, distance: 329.8
click at [570, 568] on div "Lúa hóa kiến thức No metrics, no release 🕔 ngày 28 thg 7, 2025 🧑‍🎓 Đàm Khánh Xư…" at bounding box center [565, 393] width 1131 height 6129
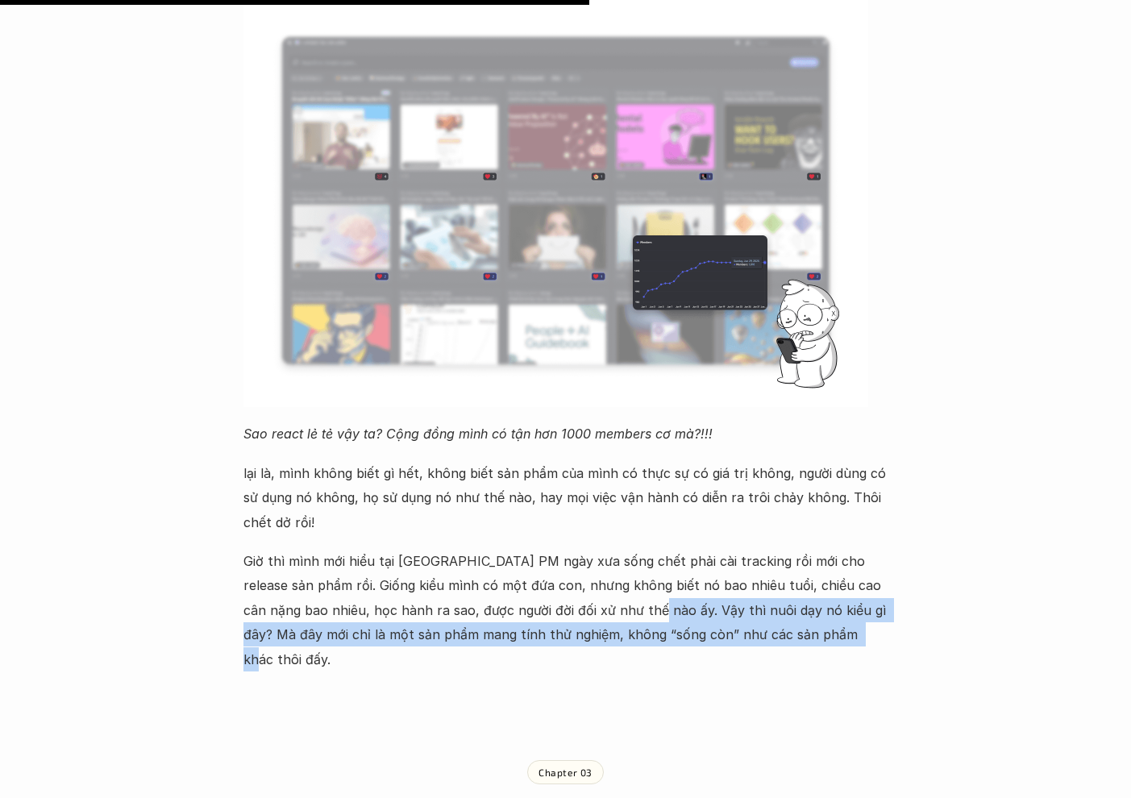
drag, startPoint x: 586, startPoint y: 568, endPoint x: 777, endPoint y: 585, distance: 191.9
click at [777, 585] on p "Giờ thì mình mới hiểu tại sao lão PM ngày xưa sống chết phải cài tracking rồi m…" at bounding box center [566, 610] width 645 height 123
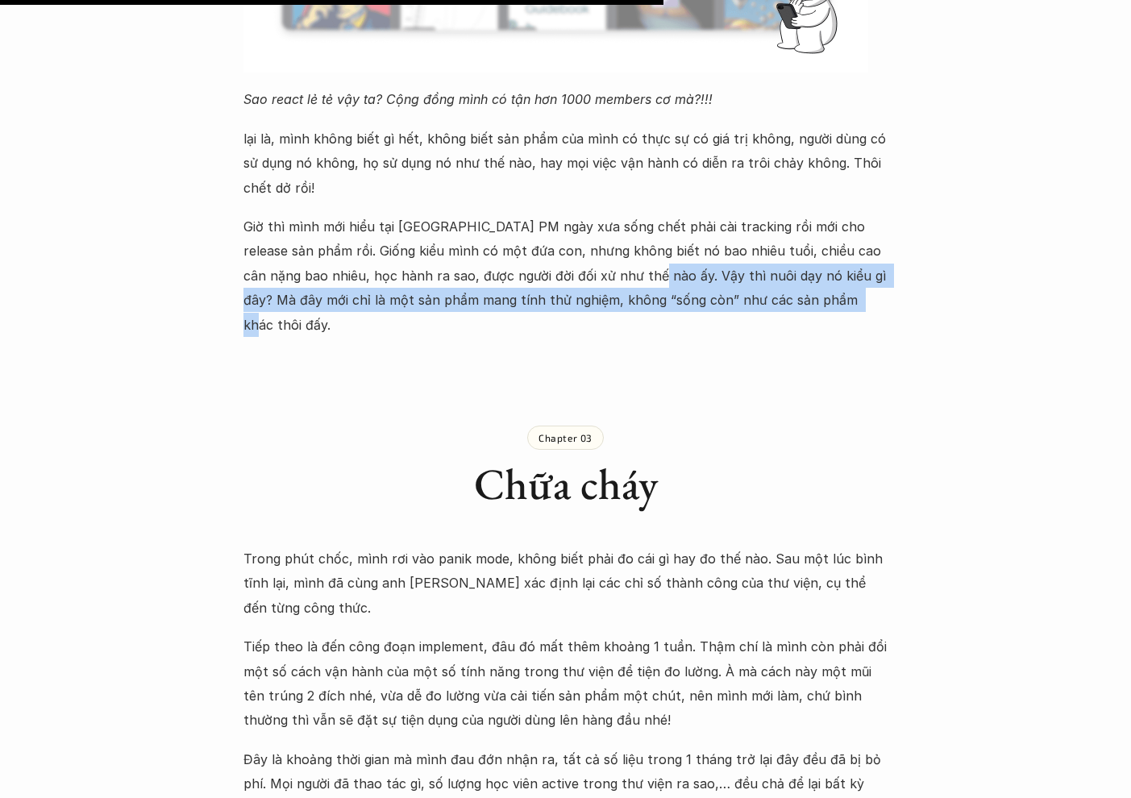
scroll to position [3110, 0]
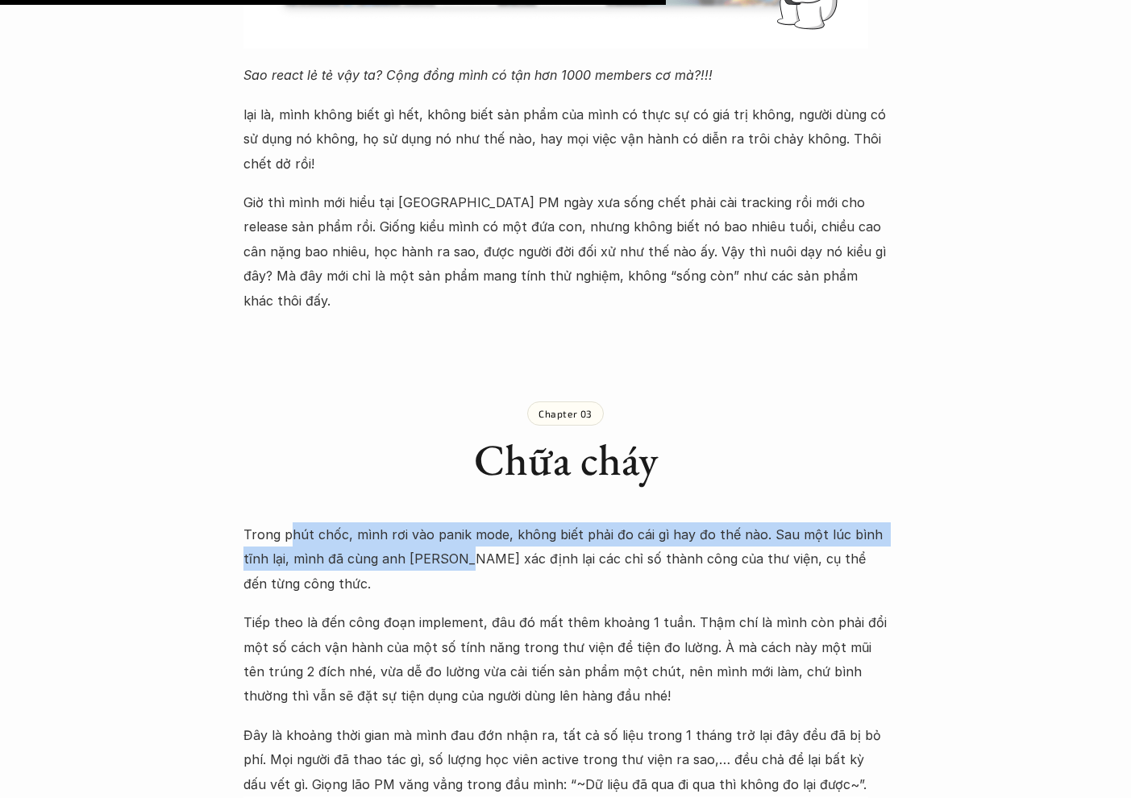
drag, startPoint x: 289, startPoint y: 470, endPoint x: 436, endPoint y: 477, distance: 146.9
click at [436, 523] on p "Trong phút chốc, mình rơi vào panik mode, không biết phải đo cái gì hay đo thế …" at bounding box center [566, 559] width 645 height 73
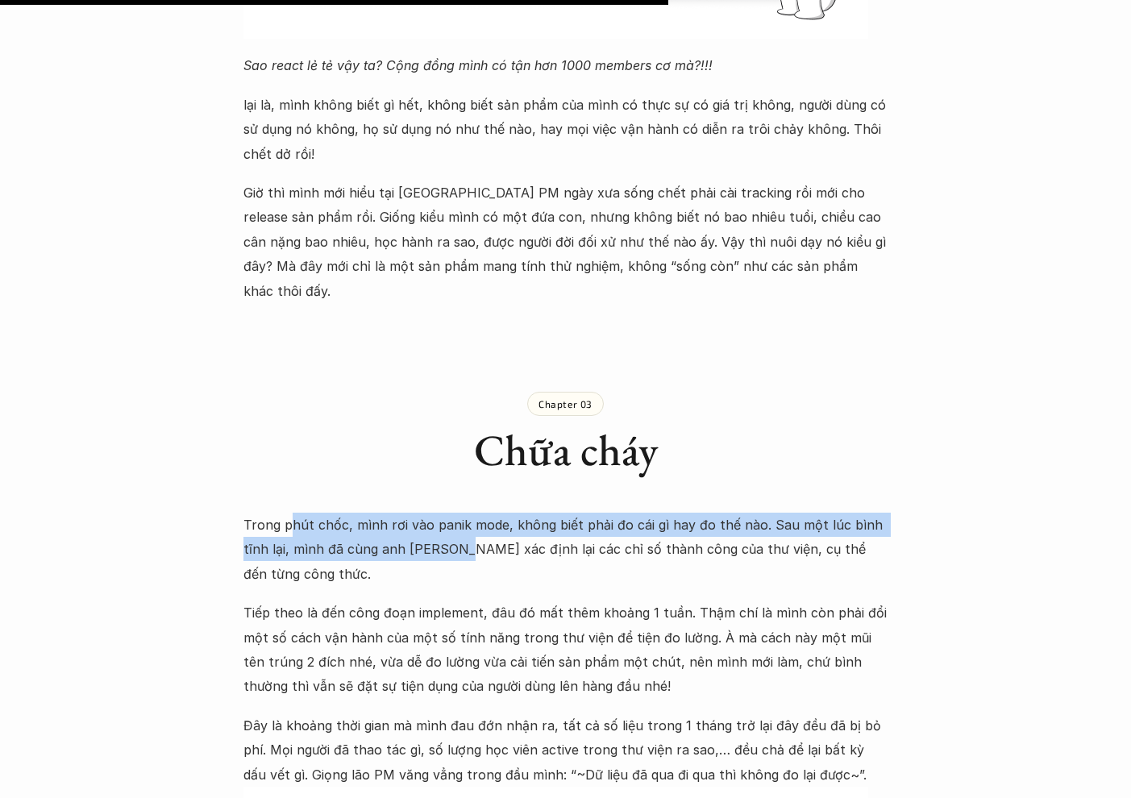
scroll to position [3115, 0]
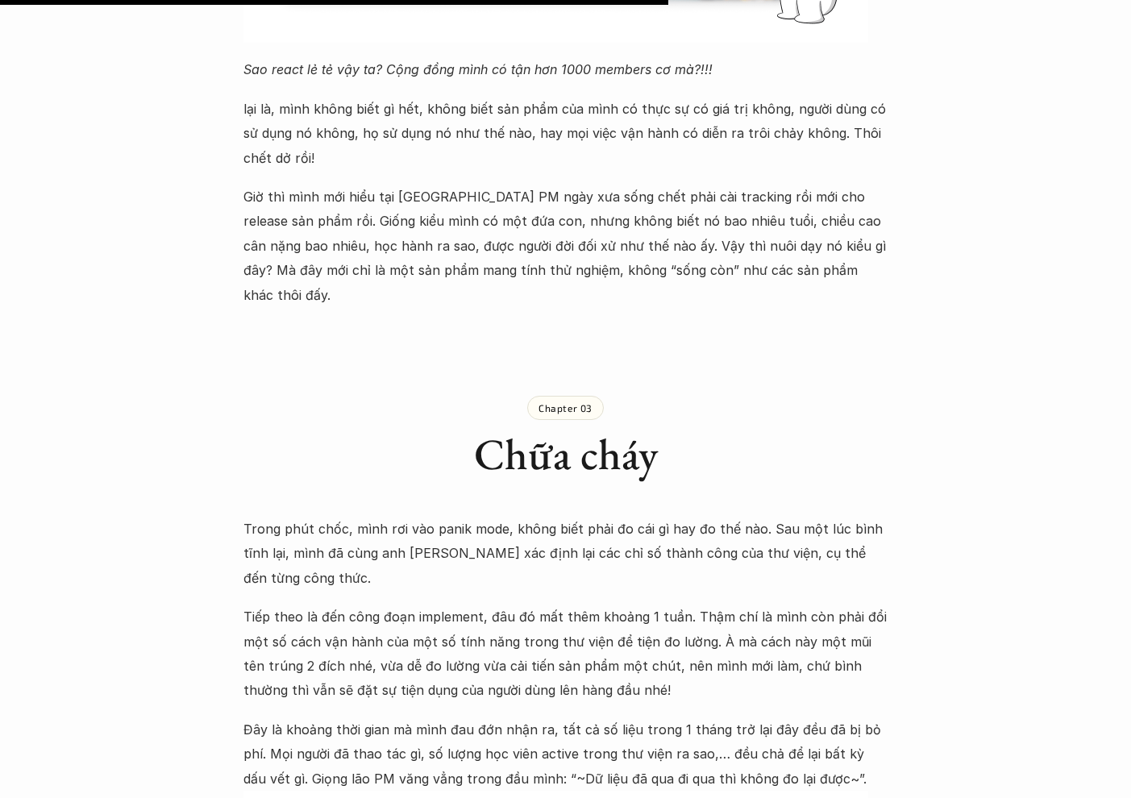
drag, startPoint x: 485, startPoint y: 460, endPoint x: 464, endPoint y: 456, distance: 20.4
click at [485, 517] on p "Trong phút chốc, mình rơi vào panik mode, không biết phải đo cái gì hay đo thế …" at bounding box center [566, 553] width 645 height 73
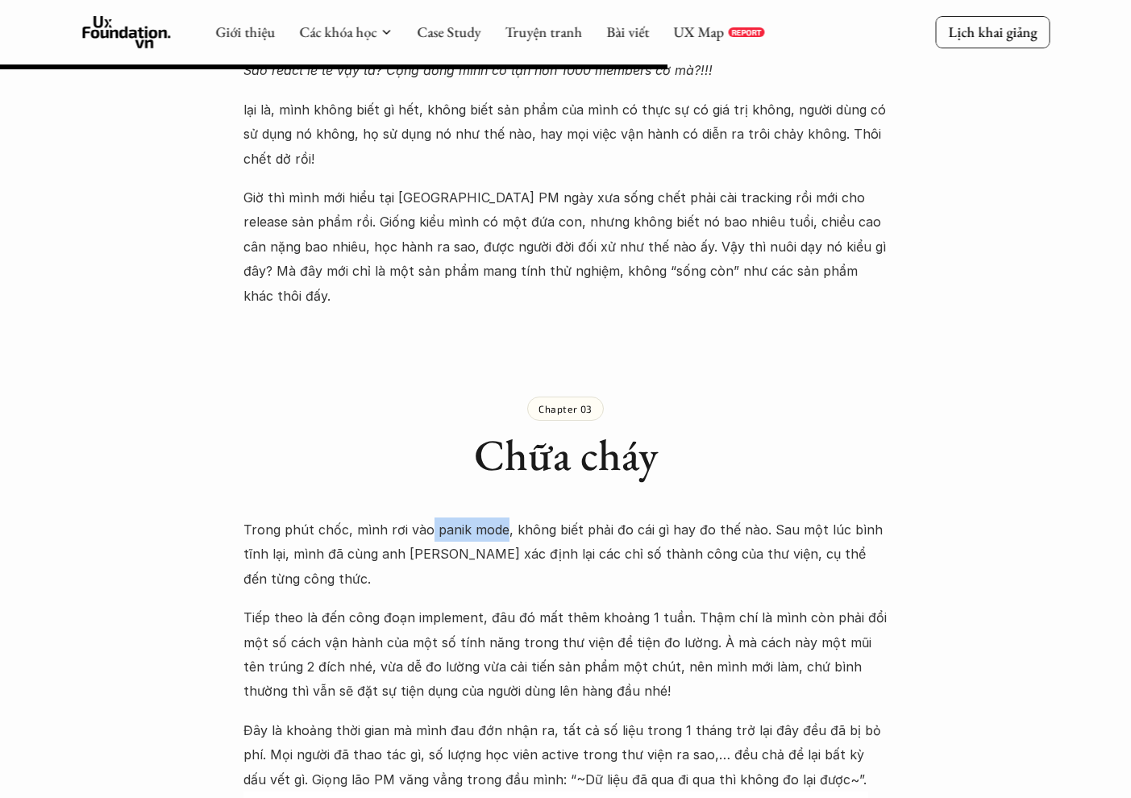
drag, startPoint x: 425, startPoint y: 464, endPoint x: 498, endPoint y: 464, distance: 72.6
click at [498, 518] on p "Trong phút chốc, mình rơi vào panik mode, không biết phải đo cái gì hay đo thế …" at bounding box center [566, 554] width 645 height 73
copy p "panik mode"
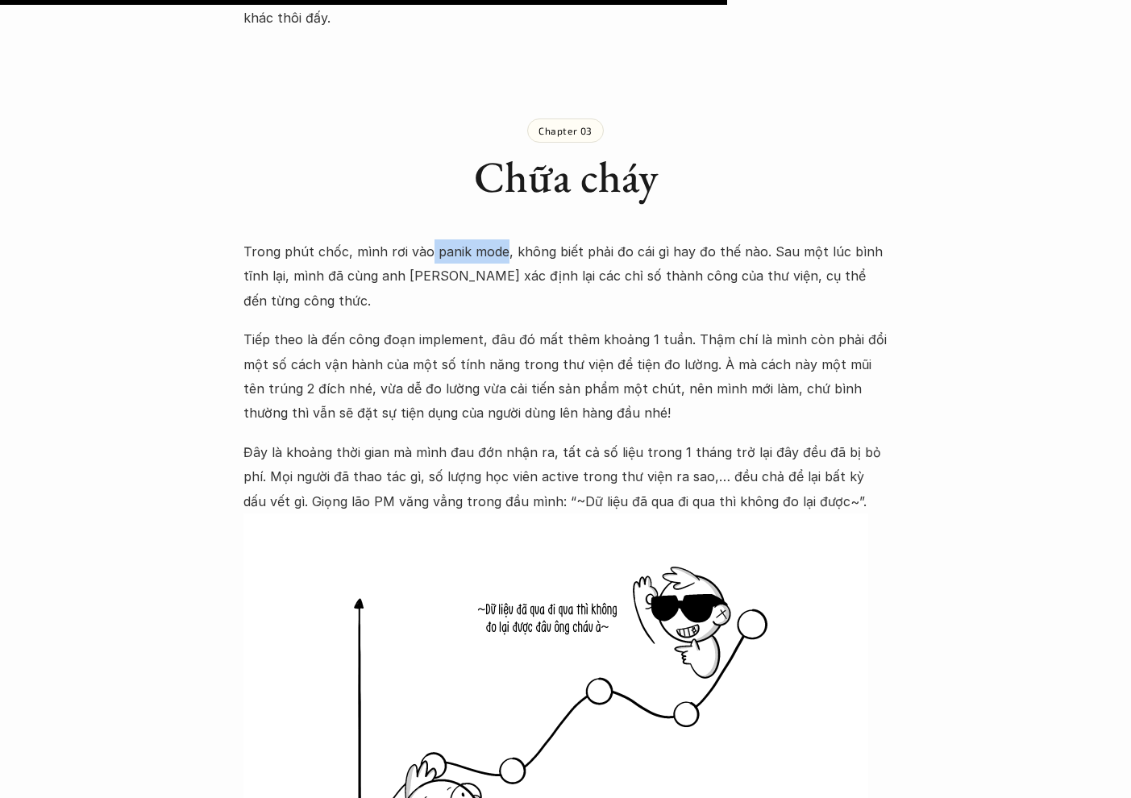
scroll to position [3408, 0]
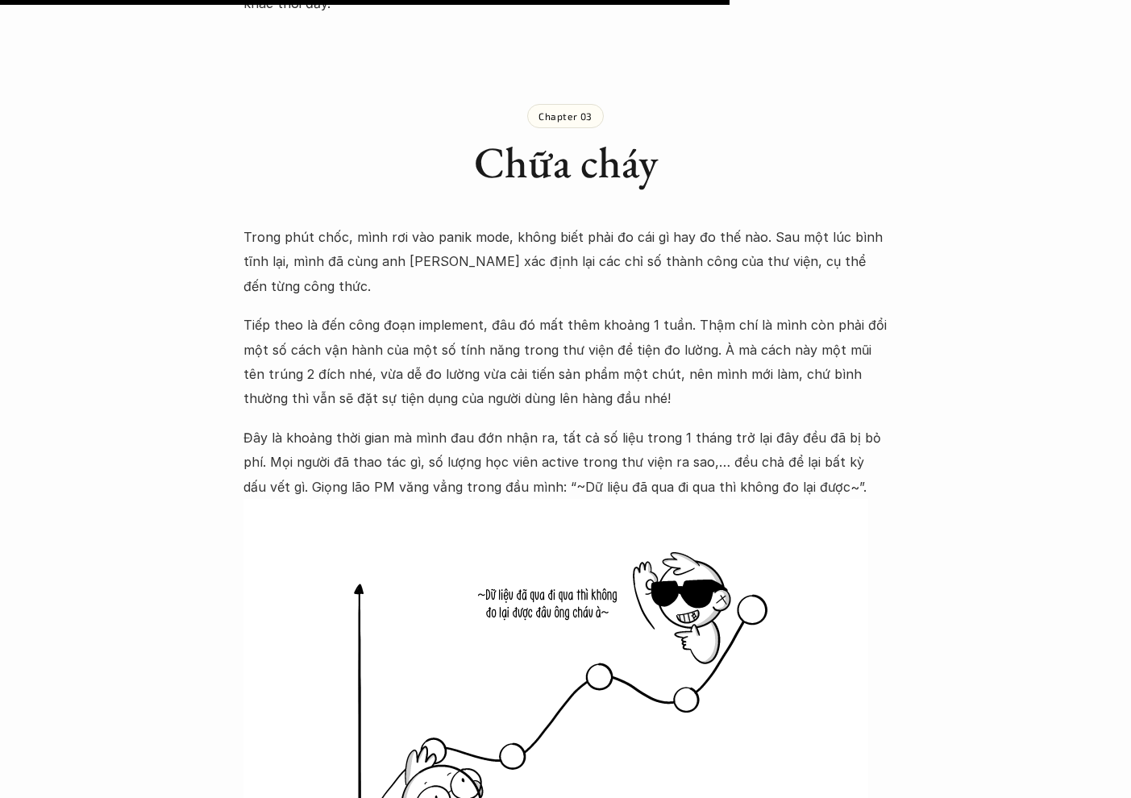
click at [707, 313] on p "Tiếp theo là đến công đoạn implement, đâu đó mất thêm khoảng 1 tuần. Thậm chí l…" at bounding box center [566, 362] width 645 height 98
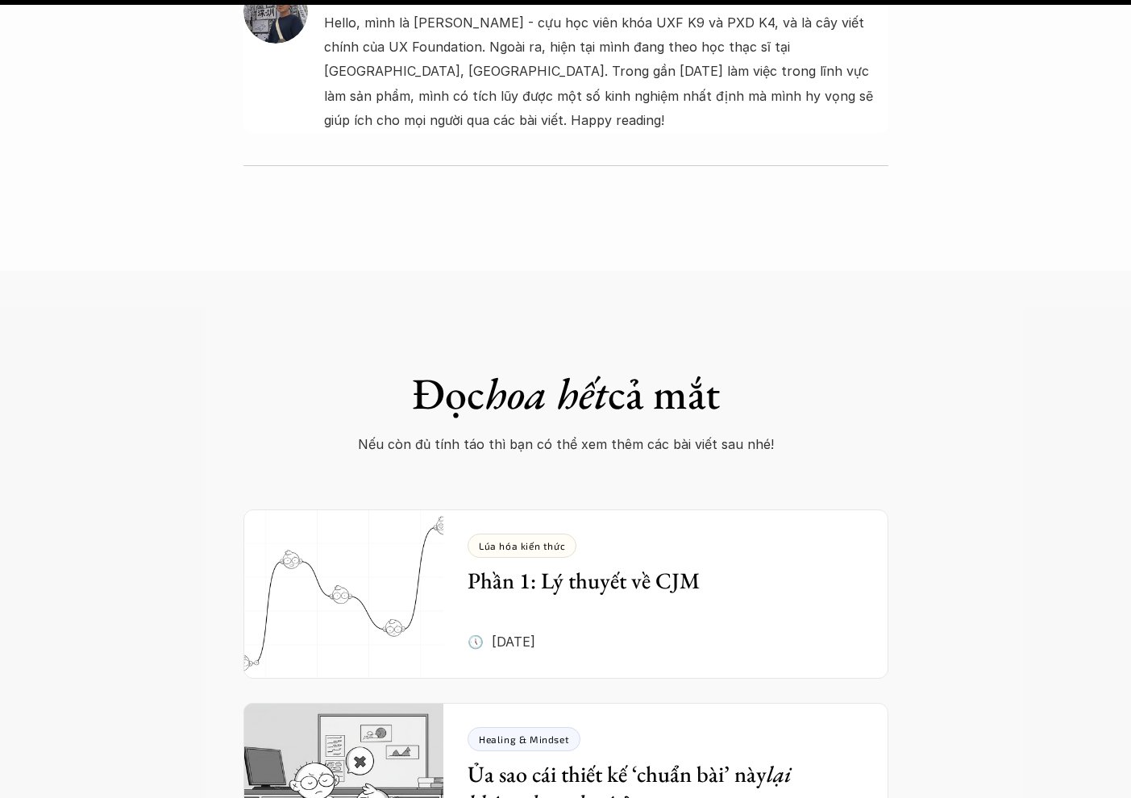
scroll to position [6047, 0]
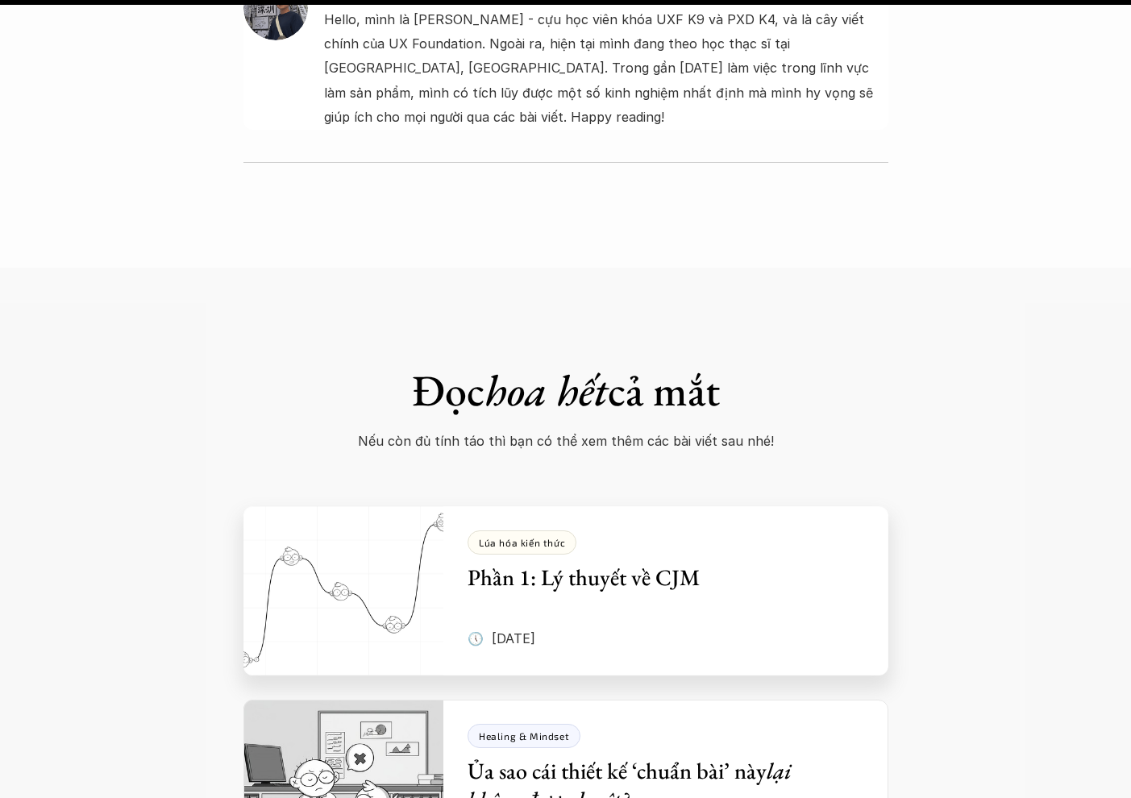
click at [781, 563] on h5 "Phần 1: Lý thuyết về CJM" at bounding box center [654, 577] width 373 height 29
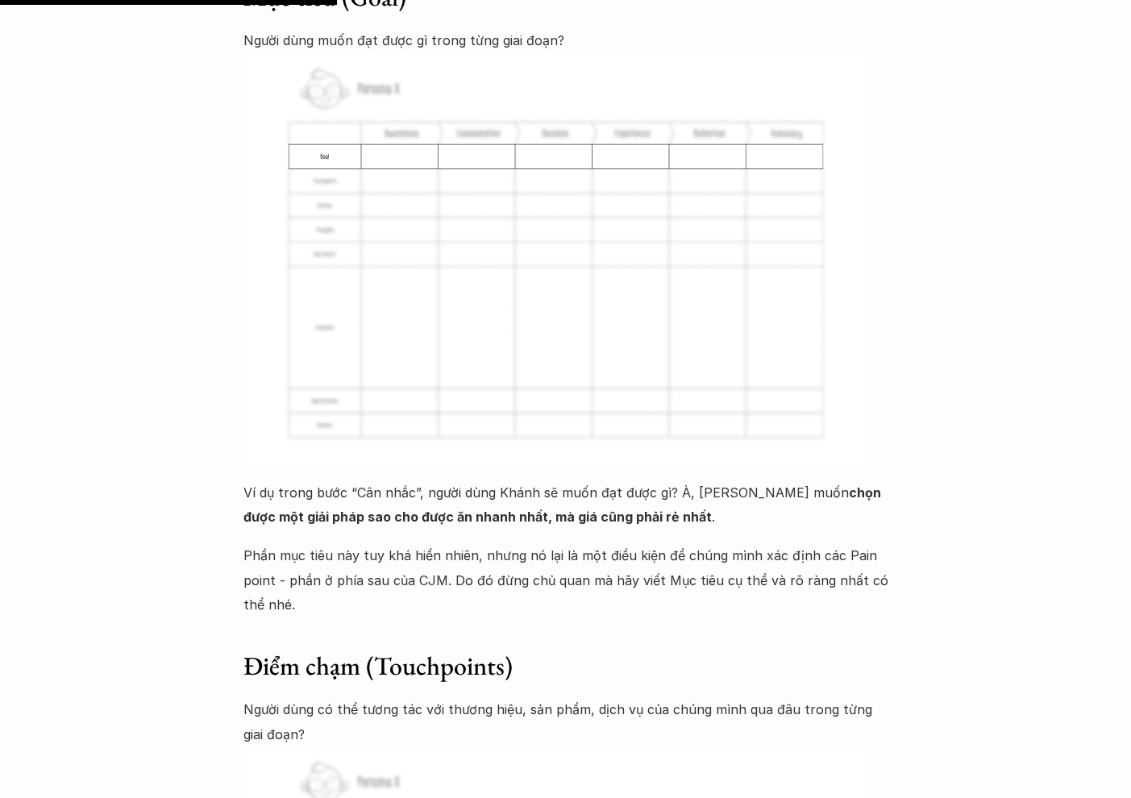
scroll to position [3792, 0]
